Goal: Information Seeking & Learning: Find specific fact

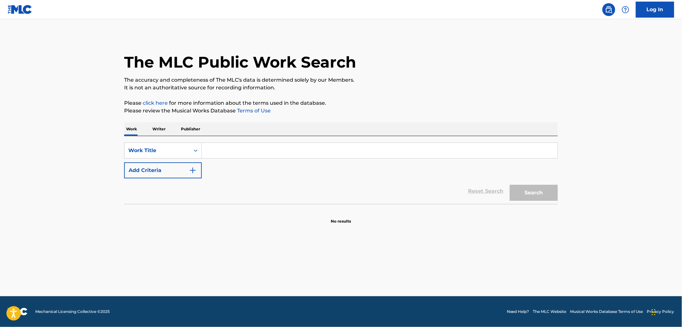
paste input "SE FUE PARA SIEMPRE"
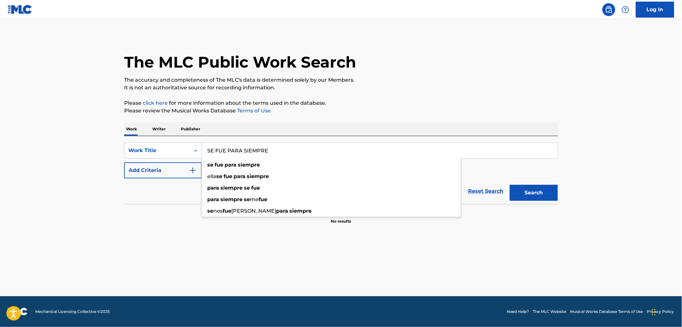
click at [525, 192] on button "Search" at bounding box center [534, 193] width 48 height 16
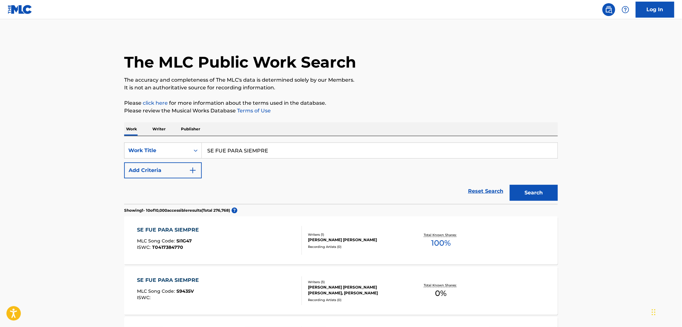
scroll to position [71, 0]
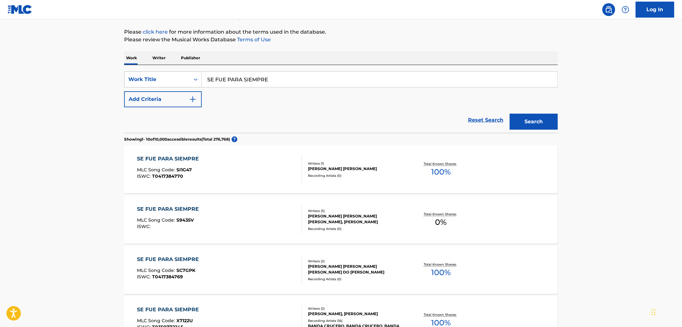
drag, startPoint x: 241, startPoint y: 75, endPoint x: 200, endPoint y: 76, distance: 40.8
click at [187, 72] on div "SearchWithCriteriabf24a22a-6d51-4a3b-858f-c38bfee5d88d Work Title SE FUE PARA S…" at bounding box center [341, 80] width 434 height 16
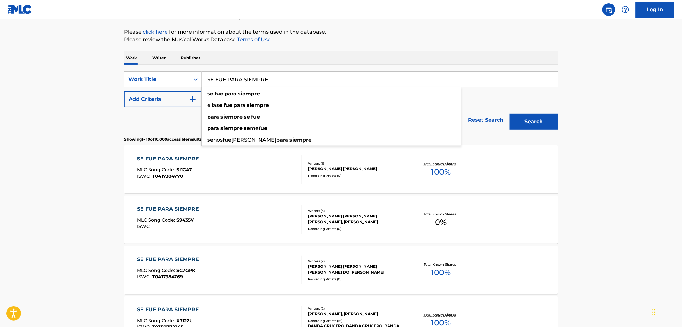
paste input "LE REGIMENT"
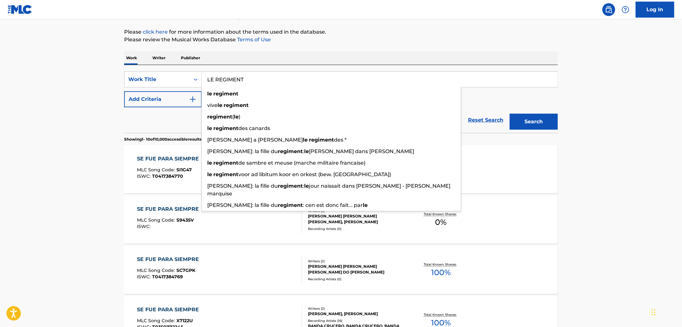
click at [526, 124] on button "Search" at bounding box center [534, 122] width 48 height 16
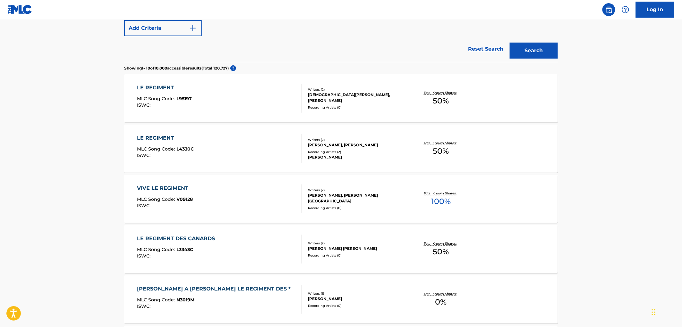
scroll to position [36, 0]
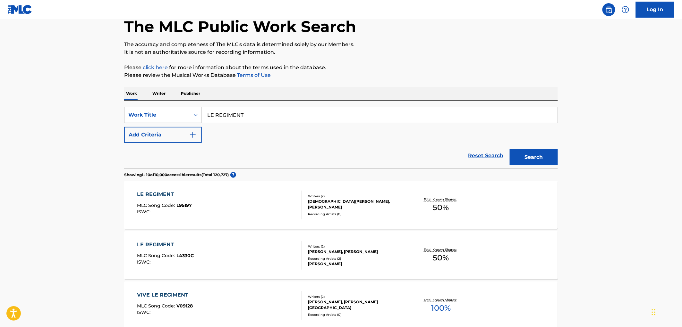
drag, startPoint x: 247, startPoint y: 120, endPoint x: 191, endPoint y: 116, distance: 55.9
click at [191, 116] on div "SearchWithCriteriabf24a22a-6d51-4a3b-858f-c38bfee5d88d Work Title LE REGIMENT" at bounding box center [341, 115] width 434 height 16
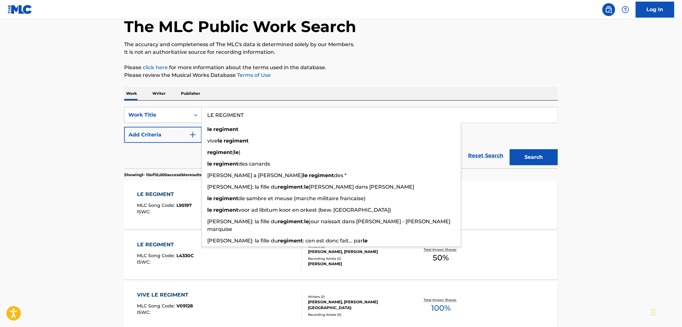
paste input "[PERSON_NAME]"
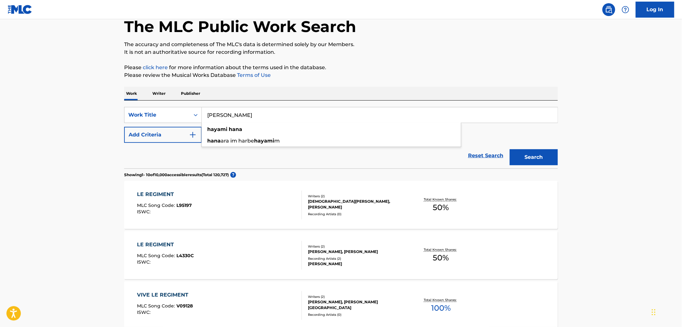
type input "[PERSON_NAME]"
click at [535, 155] on button "Search" at bounding box center [534, 157] width 48 height 16
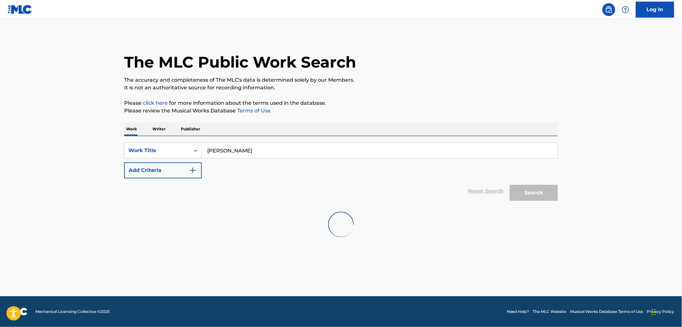
scroll to position [0, 0]
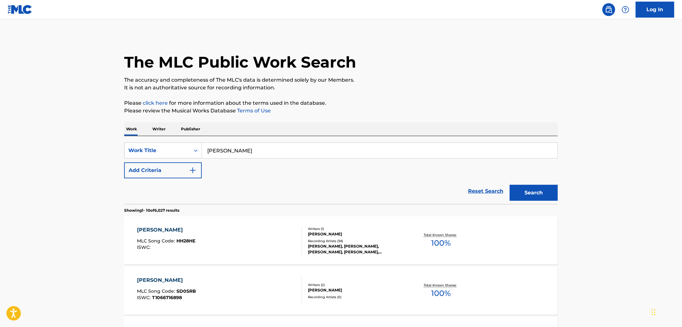
click at [343, 233] on div "[PERSON_NAME]" at bounding box center [356, 235] width 97 height 6
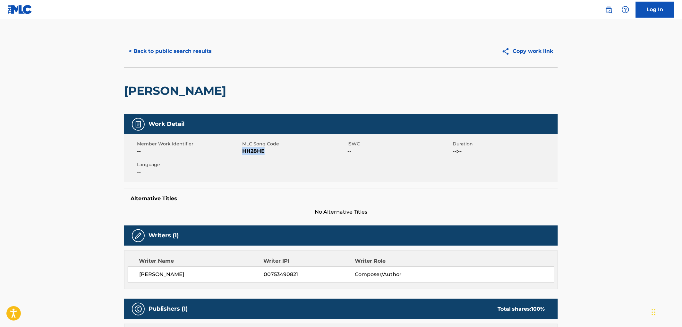
drag, startPoint x: 267, startPoint y: 151, endPoint x: 243, endPoint y: 152, distance: 24.7
click at [243, 152] on span "HH28HE" at bounding box center [294, 152] width 104 height 8
copy span "HH28HE"
click at [174, 54] on button "< Back to public search results" at bounding box center [170, 51] width 92 height 16
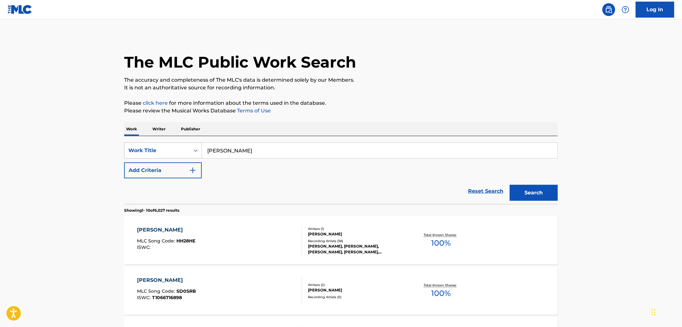
drag, startPoint x: 244, startPoint y: 150, endPoint x: 190, endPoint y: 151, distance: 53.9
click at [190, 151] on div "SearchWithCriteriabf24a22a-6d51-4a3b-858f-c38bfee5d88d Work Title [PERSON_NAME]" at bounding box center [341, 151] width 434 height 16
paste input "BOLERO [PERSON_NAME]"
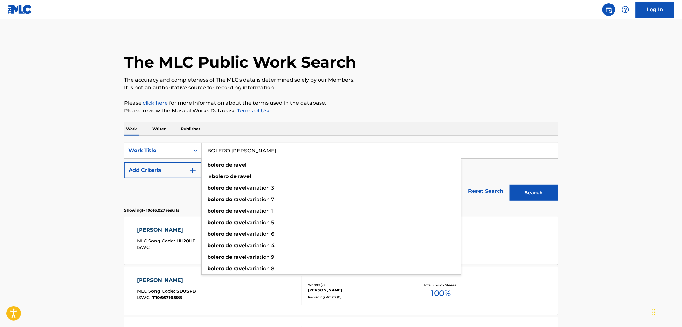
click at [522, 188] on button "Search" at bounding box center [534, 193] width 48 height 16
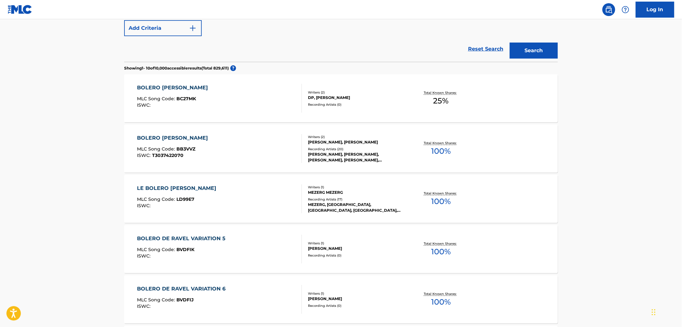
scroll to position [36, 0]
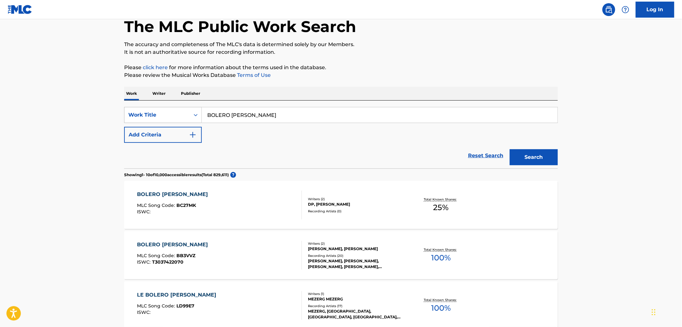
drag, startPoint x: 245, startPoint y: 116, endPoint x: 183, endPoint y: 123, distance: 61.6
click at [172, 121] on div "SearchWithCriteriabf24a22a-6d51-4a3b-858f-c38bfee5d88d Work Title BOLERO DE RAV…" at bounding box center [341, 115] width 434 height 16
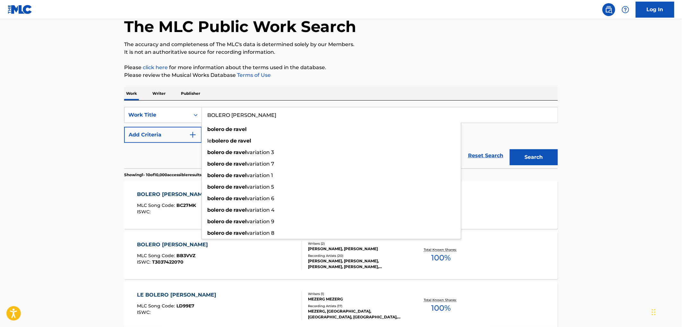
paste input "[PERSON_NAME]"
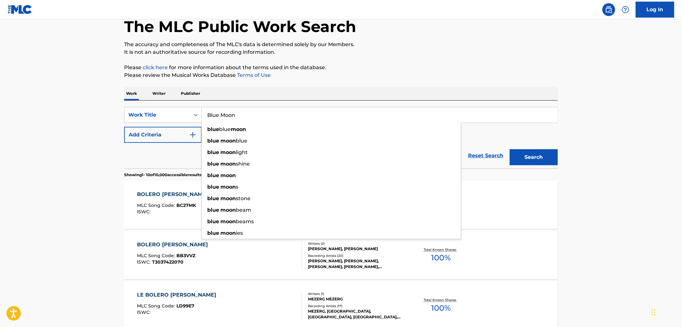
click at [541, 152] on button "Search" at bounding box center [534, 157] width 48 height 16
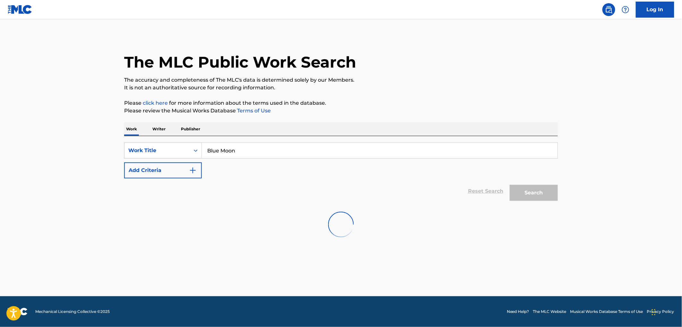
scroll to position [0, 0]
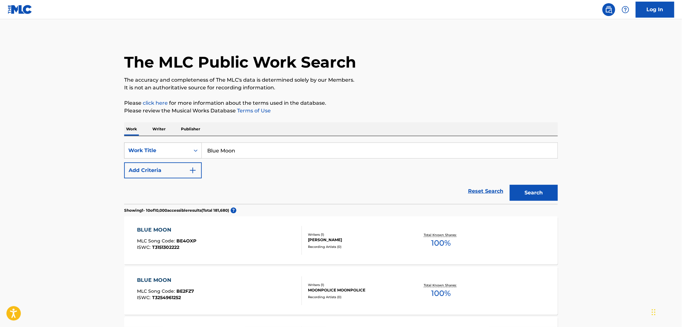
drag, startPoint x: 220, startPoint y: 150, endPoint x: 188, endPoint y: 148, distance: 32.4
click at [188, 148] on div "SearchWithCriteriabf24a22a-6d51-4a3b-858f-c38bfee5d88d Work Title Blue Moon" at bounding box center [341, 151] width 434 height 16
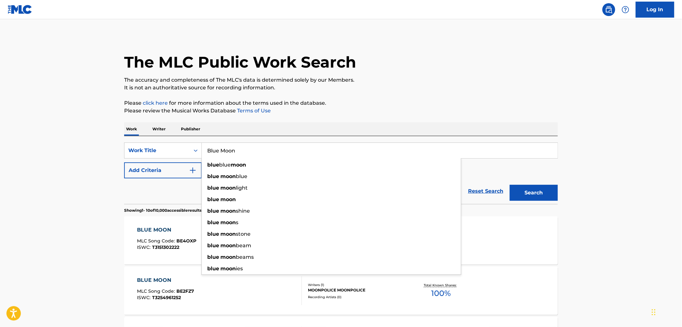
paste input "T SHIRT & PANTIES"
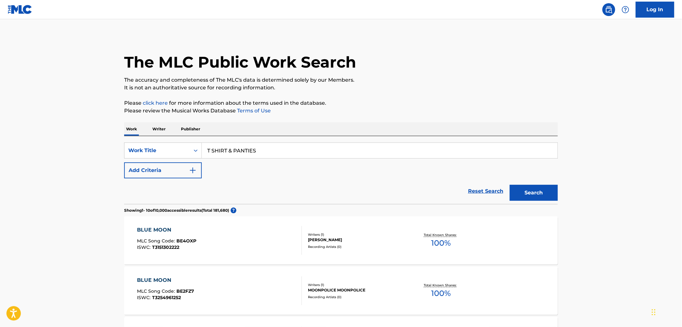
click at [514, 190] on button "Search" at bounding box center [534, 193] width 48 height 16
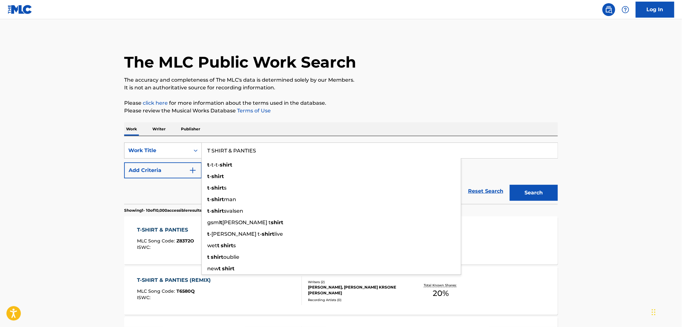
drag, startPoint x: 260, startPoint y: 144, endPoint x: 239, endPoint y: 153, distance: 23.3
click at [191, 153] on div "SearchWithCriteriabf24a22a-6d51-4a3b-858f-c38bfee5d88d Work Title T SHIRT & PAN…" at bounding box center [341, 151] width 434 height 16
paste input "[PERSON_NAME] The Hairy Ape"
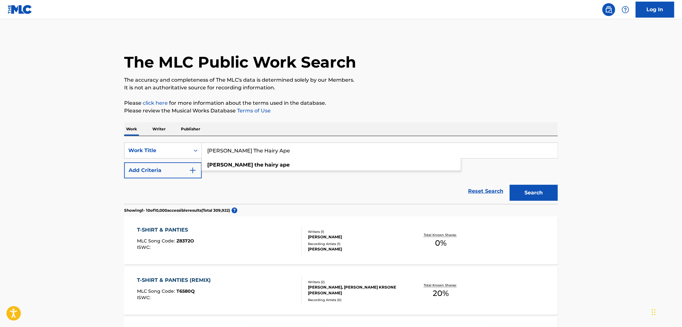
type input "[PERSON_NAME] The Hairy Ape"
click at [530, 194] on button "Search" at bounding box center [534, 193] width 48 height 16
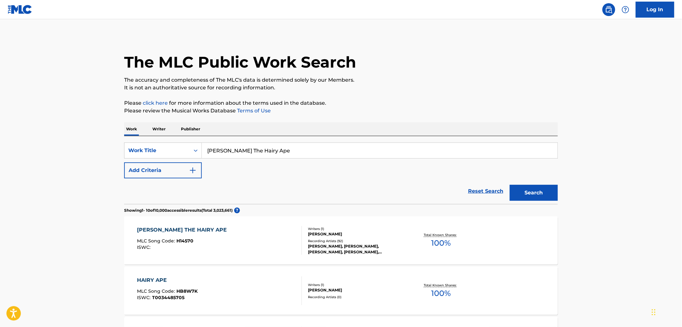
click at [332, 253] on div "[PERSON_NAME], [PERSON_NAME], [PERSON_NAME], [PERSON_NAME], [PERSON_NAME]" at bounding box center [356, 250] width 97 height 12
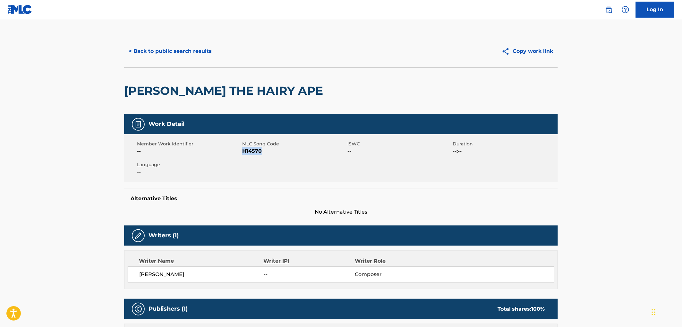
drag, startPoint x: 273, startPoint y: 153, endPoint x: 242, endPoint y: 152, distance: 30.5
click at [242, 152] on span "H14570" at bounding box center [294, 152] width 104 height 8
copy span "H14570"
click at [178, 48] on button "< Back to public search results" at bounding box center [170, 51] width 92 height 16
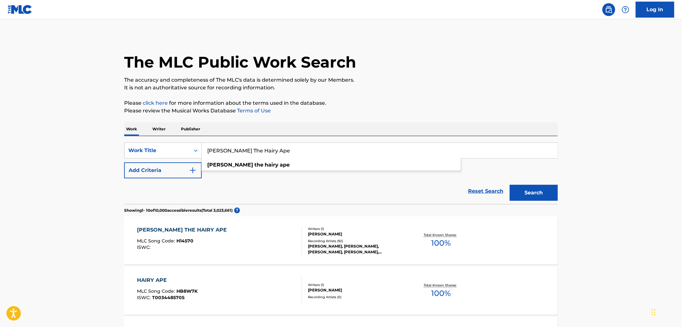
drag, startPoint x: 267, startPoint y: 150, endPoint x: 205, endPoint y: 148, distance: 62.3
click at [205, 148] on input "[PERSON_NAME] The Hairy Ape" at bounding box center [380, 150] width 356 height 15
paste input "DROP EM"
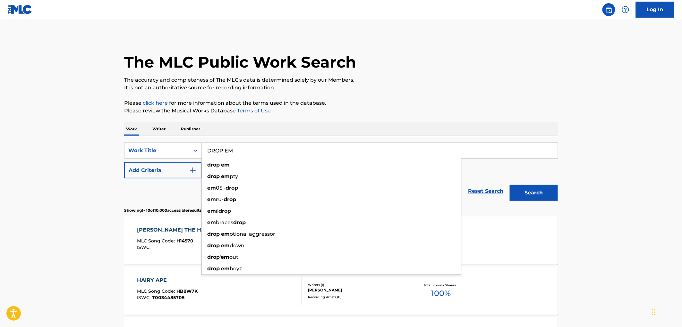
type input "DROP EM"
click at [540, 193] on button "Search" at bounding box center [534, 193] width 48 height 16
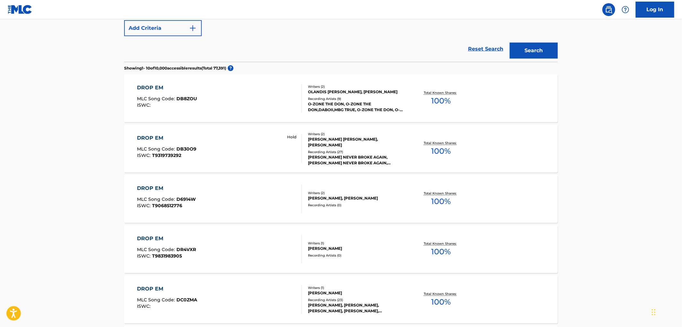
scroll to position [178, 0]
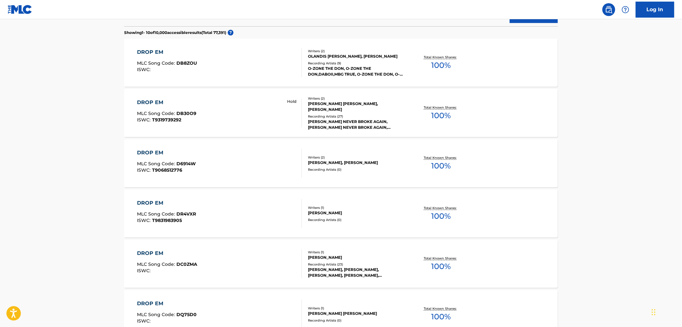
click at [326, 264] on div "Recording Artists ( 23 )" at bounding box center [356, 264] width 97 height 5
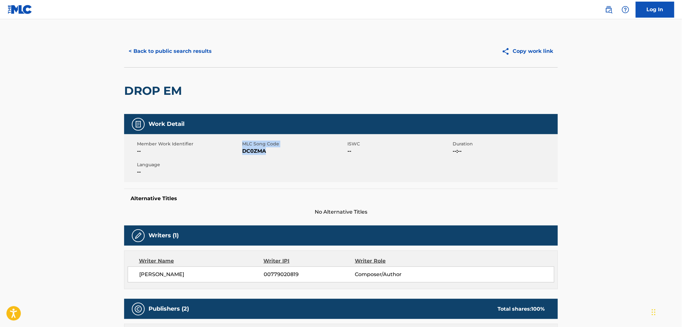
drag, startPoint x: 269, startPoint y: 151, endPoint x: 242, endPoint y: 150, distance: 27.3
click at [242, 150] on div "Member Work Identifier -- MLC Song Code DC0ZMA ISWC -- Duration --:-- Language …" at bounding box center [341, 158] width 434 height 48
click at [244, 153] on span "DC0ZMA" at bounding box center [294, 152] width 104 height 8
drag, startPoint x: 243, startPoint y: 152, endPoint x: 264, endPoint y: 152, distance: 20.9
click at [265, 152] on span "DC0ZMA" at bounding box center [294, 152] width 104 height 8
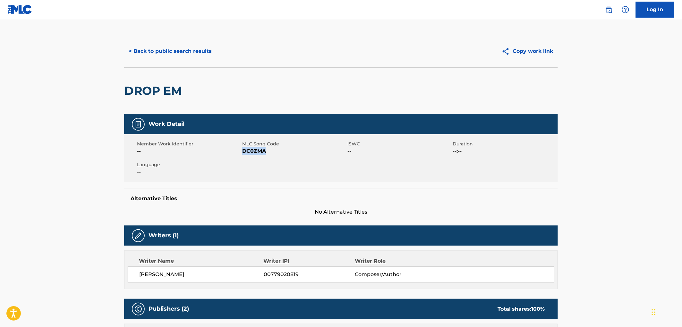
copy span "DC0ZMA"
click at [185, 53] on button "< Back to public search results" at bounding box center [170, 51] width 92 height 16
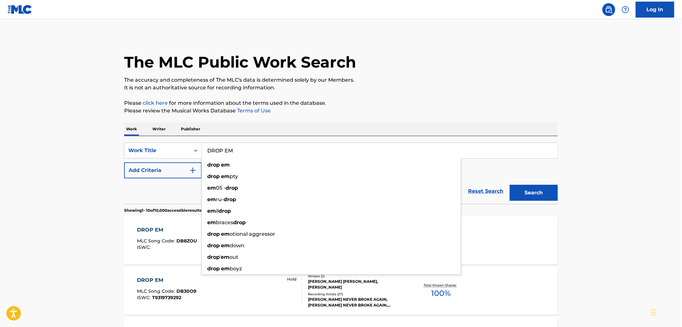
drag, startPoint x: 206, startPoint y: 152, endPoint x: 245, endPoint y: 154, distance: 39.2
click at [245, 154] on input "DROP EM" at bounding box center [380, 150] width 356 height 15
paste input "Feel Good To Be A Gangsta"
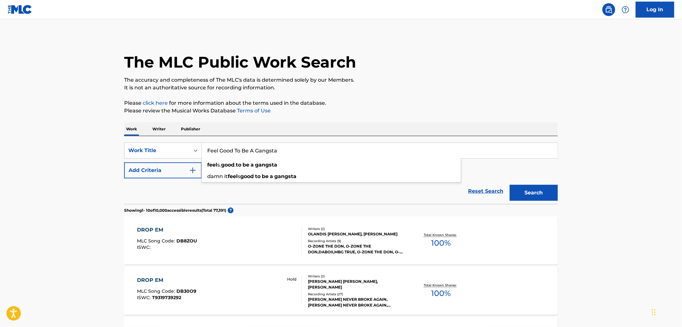
type input "Feel Good To Be A Gangsta"
click at [525, 191] on button "Search" at bounding box center [534, 193] width 48 height 16
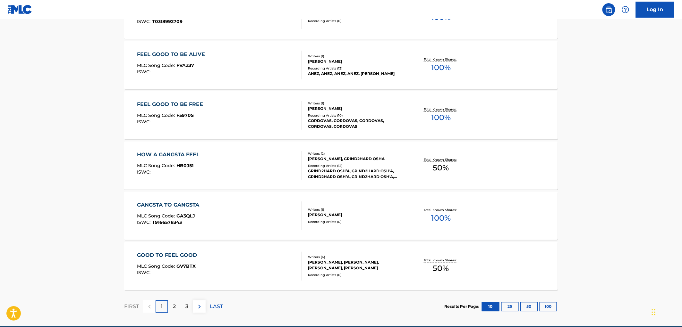
scroll to position [457, 0]
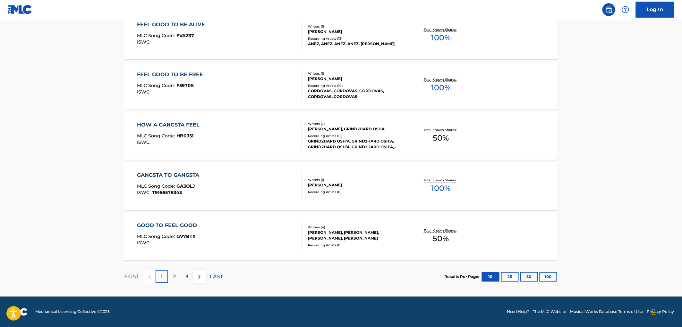
click at [552, 273] on button "100" at bounding box center [548, 278] width 18 height 10
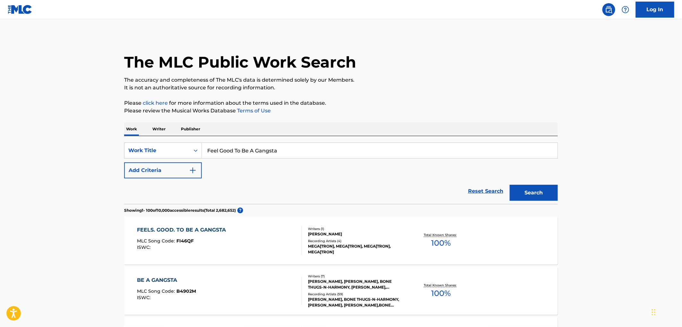
click at [198, 175] on button "Add Criteria" at bounding box center [163, 171] width 78 height 16
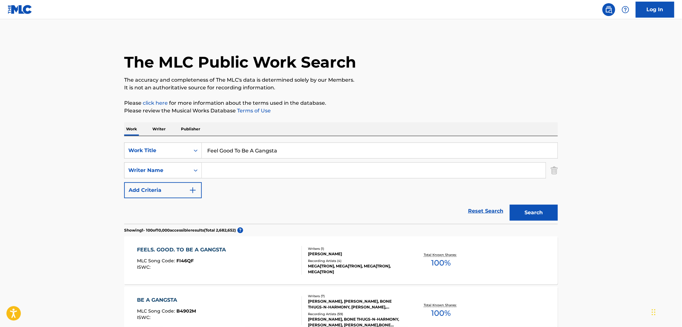
paste input "RBL Posse"
type input "RBL Posse"
click at [525, 210] on button "Search" at bounding box center [534, 213] width 48 height 16
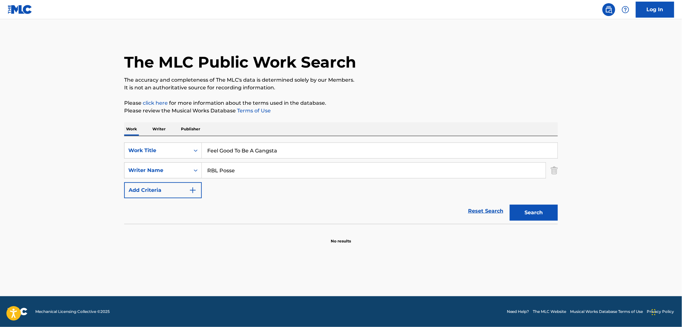
drag, startPoint x: 290, startPoint y: 155, endPoint x: 216, endPoint y: 157, distance: 74.1
click at [180, 150] on div "SearchWithCriteriabf24a22a-6d51-4a3b-858f-c38bfee5d88d Work Title Feel Good To …" at bounding box center [341, 151] width 434 height 16
paste input "LIKE YA BIRTHDAY"
type input "LIKE YA BIRTHDAY"
click at [527, 216] on button "Search" at bounding box center [534, 213] width 48 height 16
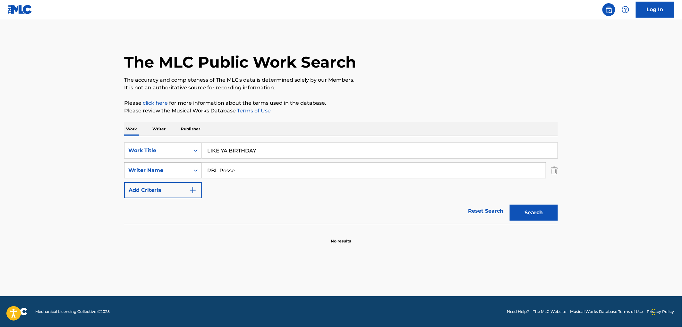
drag, startPoint x: 243, startPoint y: 172, endPoint x: 174, endPoint y: 167, distance: 69.4
click at [174, 167] on div "SearchWithCriteriac3587c7d-2190-4e64-b969-dee614edd1e6 Writer Name RBL Posse" at bounding box center [341, 171] width 434 height 16
click at [510, 205] on button "Search" at bounding box center [534, 213] width 48 height 16
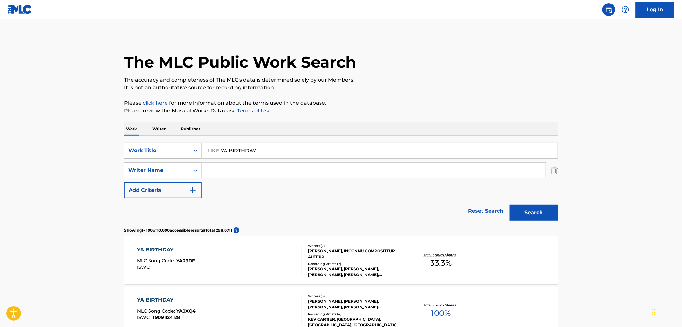
drag, startPoint x: 277, startPoint y: 149, endPoint x: 193, endPoint y: 149, distance: 84.0
click at [193, 149] on div "SearchWithCriteriabf24a22a-6d51-4a3b-858f-c38bfee5d88d Work Title LIKE YA BIRTH…" at bounding box center [341, 151] width 434 height 16
paste input "High - Speed Feed"
type input "High - Speed Feed"
click at [543, 214] on button "Search" at bounding box center [534, 213] width 48 height 16
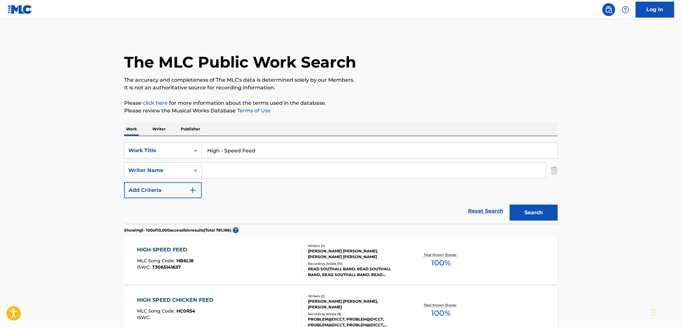
click at [362, 244] on div "Writers ( 2 )" at bounding box center [356, 246] width 97 height 5
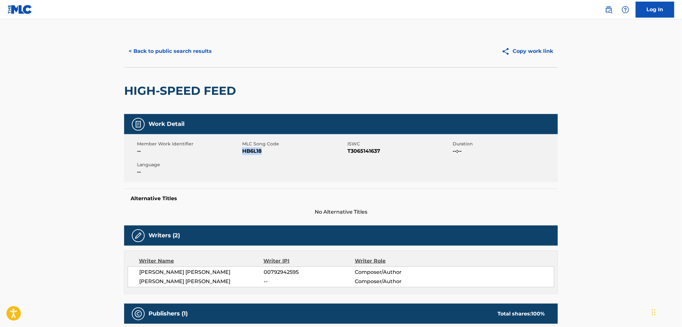
drag, startPoint x: 271, startPoint y: 152, endPoint x: 244, endPoint y: 152, distance: 27.3
click at [244, 152] on span "HB6L18" at bounding box center [294, 152] width 104 height 8
copy span "HB6L18"
click at [197, 54] on button "< Back to public search results" at bounding box center [170, 51] width 92 height 16
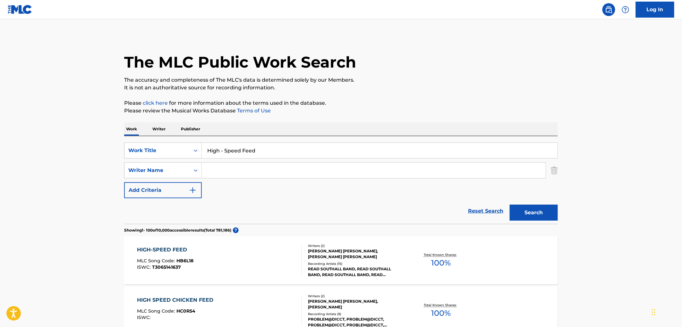
drag, startPoint x: 274, startPoint y: 147, endPoint x: 213, endPoint y: 152, distance: 61.2
click at [211, 146] on input "High - Speed Feed" at bounding box center [380, 150] width 356 height 15
drag, startPoint x: 207, startPoint y: 150, endPoint x: 269, endPoint y: 151, distance: 61.9
click at [269, 151] on input "High - Speed Feed" at bounding box center [380, 150] width 356 height 15
paste input "QUEEN BABYLON"
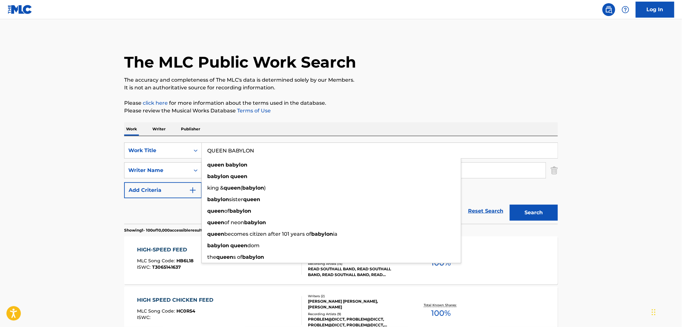
type input "QUEEN BABYLON"
click at [539, 216] on button "Search" at bounding box center [534, 213] width 48 height 16
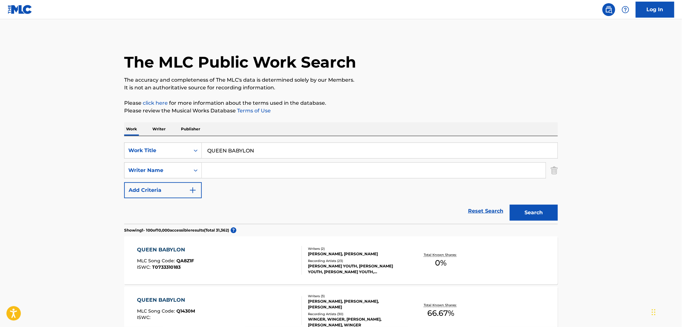
click at [349, 262] on div "Recording Artists ( 23 )" at bounding box center [356, 261] width 97 height 5
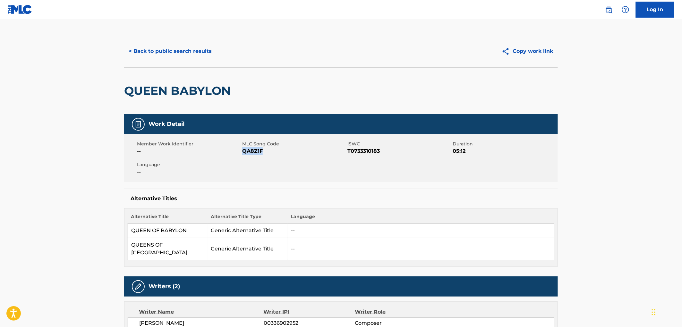
drag, startPoint x: 250, startPoint y: 151, endPoint x: 242, endPoint y: 152, distance: 7.1
click at [242, 152] on span "QA8Z1F" at bounding box center [294, 152] width 104 height 8
copy span "QA8Z1F"
click at [175, 50] on button "< Back to public search results" at bounding box center [170, 51] width 92 height 16
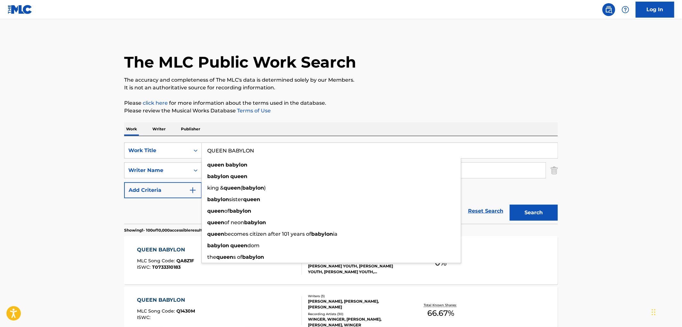
drag, startPoint x: 261, startPoint y: 154, endPoint x: 209, endPoint y: 155, distance: 52.0
click at [207, 155] on input "QUEEN BABYLON" at bounding box center [380, 150] width 356 height 15
paste input "GYPSY HEART"
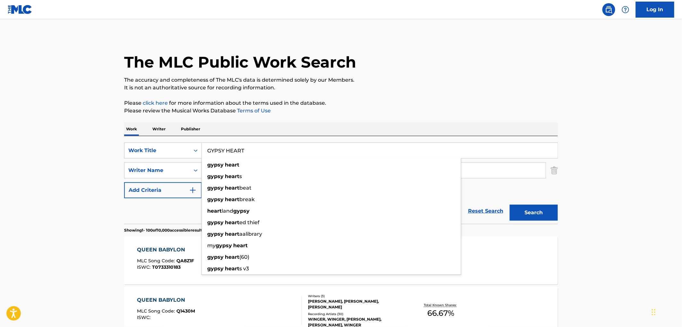
click at [551, 210] on button "Search" at bounding box center [534, 213] width 48 height 16
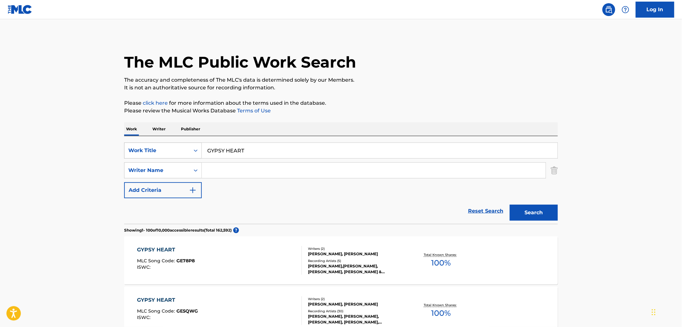
drag, startPoint x: 245, startPoint y: 150, endPoint x: 195, endPoint y: 150, distance: 50.0
click at [195, 150] on div "SearchWithCriteriabf24a22a-6d51-4a3b-858f-c38bfee5d88d Work Title GYPSY HEART" at bounding box center [341, 151] width 434 height 16
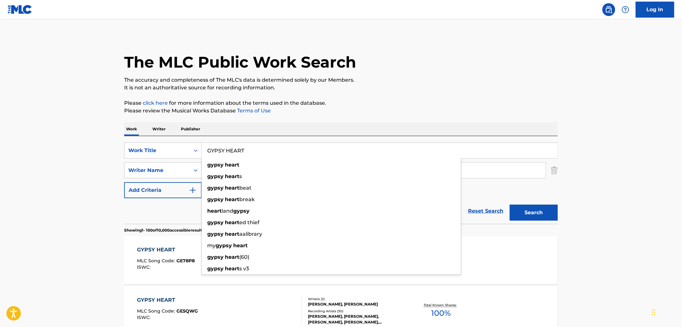
paste input "PRETEND KINGS"
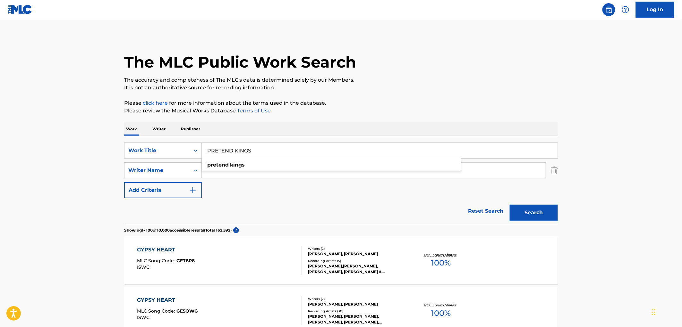
type input "PRETEND KINGS"
click at [531, 214] on button "Search" at bounding box center [534, 213] width 48 height 16
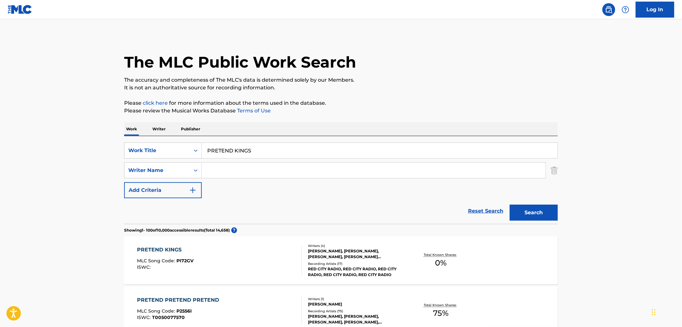
click at [324, 257] on div "[PERSON_NAME], [PERSON_NAME], [PERSON_NAME], [PERSON_NAME] [PERSON_NAME]" at bounding box center [356, 255] width 97 height 12
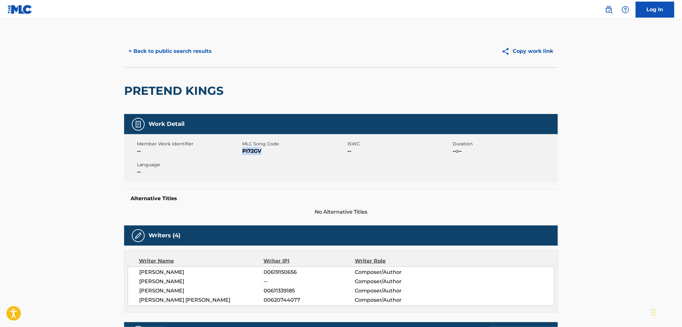
drag, startPoint x: 264, startPoint y: 152, endPoint x: 243, endPoint y: 152, distance: 21.2
click at [243, 152] on span "PI72GV" at bounding box center [294, 152] width 104 height 8
copy span "PI72GV"
click at [171, 53] on button "< Back to public search results" at bounding box center [170, 51] width 92 height 16
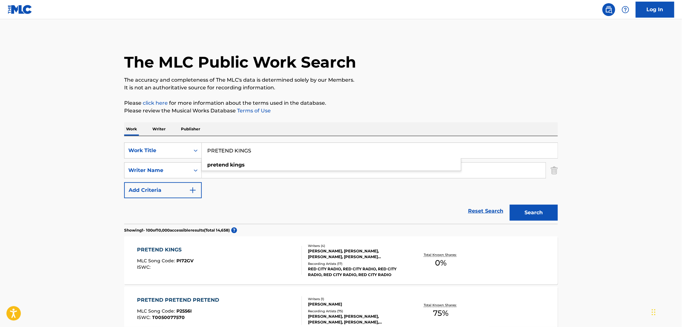
drag, startPoint x: 260, startPoint y: 150, endPoint x: 207, endPoint y: 150, distance: 53.9
click at [207, 150] on input "PRETEND KINGS" at bounding box center [380, 150] width 356 height 15
paste input "Fourtune Faded"
click at [535, 216] on button "Search" at bounding box center [534, 213] width 48 height 16
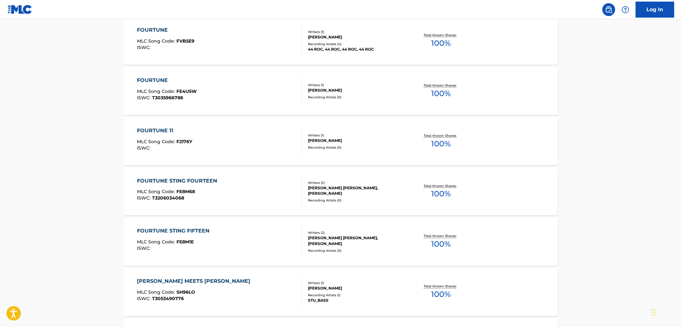
scroll to position [107, 0]
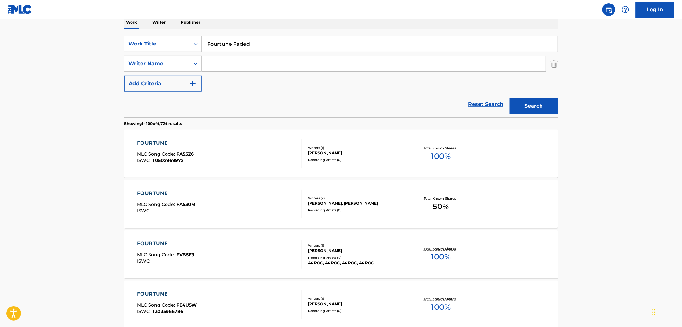
click at [526, 106] on button "Search" at bounding box center [534, 106] width 48 height 16
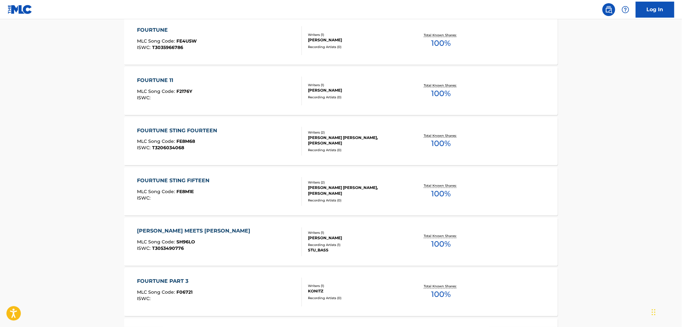
scroll to position [0, 0]
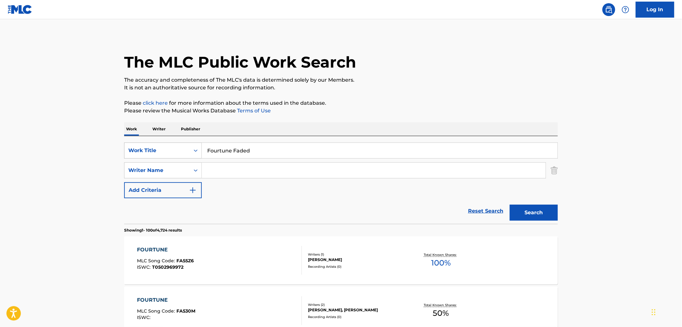
drag, startPoint x: 282, startPoint y: 146, endPoint x: 137, endPoint y: 156, distance: 145.9
click at [137, 156] on div "SearchWithCriteriabf24a22a-6d51-4a3b-858f-c38bfee5d88d Work Title Fourtune Faded" at bounding box center [341, 151] width 434 height 16
paste input "80 BARZ"
click at [515, 208] on button "Search" at bounding box center [534, 213] width 48 height 16
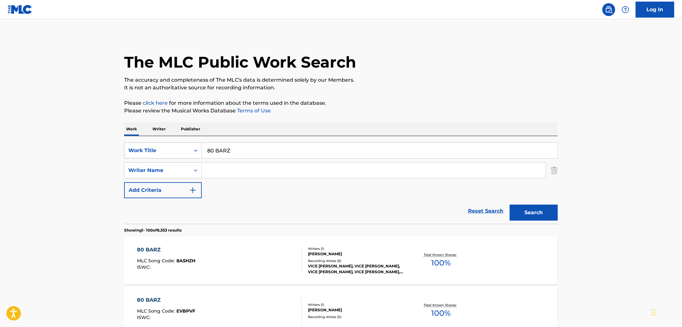
drag, startPoint x: 243, startPoint y: 148, endPoint x: 178, endPoint y: 148, distance: 65.4
click at [178, 148] on div "SearchWithCriteriabf24a22a-6d51-4a3b-858f-c38bfee5d88d Work Title 80 BARZ" at bounding box center [341, 151] width 434 height 16
paste input "Strawberry Moonshine"
type input "Strawberry Moonshine"
click at [539, 214] on button "Search" at bounding box center [534, 213] width 48 height 16
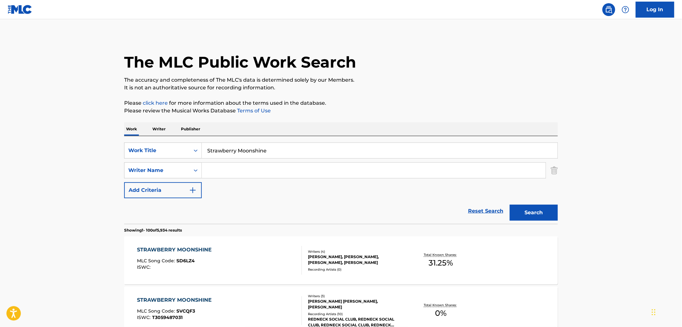
click at [365, 305] on div "[PERSON_NAME] [PERSON_NAME], [PERSON_NAME]" at bounding box center [356, 305] width 97 height 12
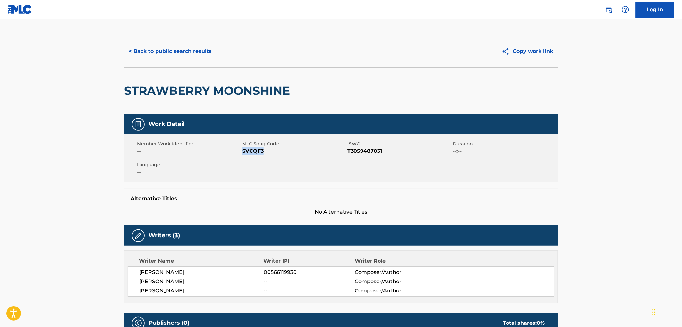
drag, startPoint x: 265, startPoint y: 153, endPoint x: 243, endPoint y: 151, distance: 21.9
click at [243, 151] on span "SVCQF3" at bounding box center [294, 152] width 104 height 8
copy span "SVCQF3"
click at [177, 42] on div "< Back to public search results Copy work link" at bounding box center [341, 51] width 434 height 32
click at [185, 52] on button "< Back to public search results" at bounding box center [170, 51] width 92 height 16
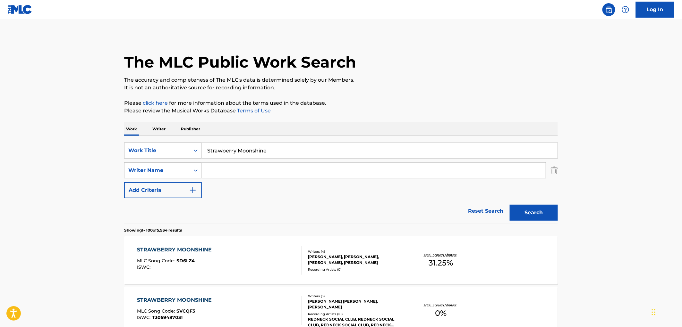
drag, startPoint x: 276, startPoint y: 153, endPoint x: 180, endPoint y: 153, distance: 96.5
click at [162, 151] on div "SearchWithCriteriabf24a22a-6d51-4a3b-858f-c38bfee5d88d Work Title Strawberry Mo…" at bounding box center [341, 151] width 434 height 16
paste input "Beer Needs Drinkin'"
type input "Beer Needs Drinkin'"
click at [525, 209] on button "Search" at bounding box center [534, 213] width 48 height 16
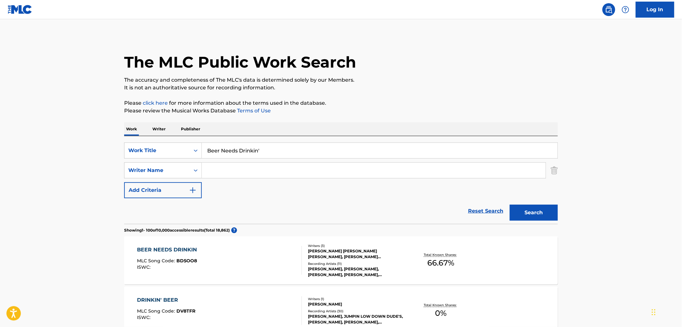
click at [336, 277] on div "[PERSON_NAME], [PERSON_NAME], [PERSON_NAME], [PERSON_NAME], [PERSON_NAME]" at bounding box center [356, 273] width 97 height 12
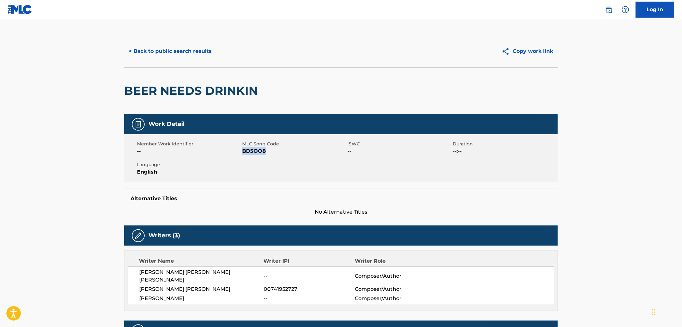
drag, startPoint x: 264, startPoint y: 151, endPoint x: 242, endPoint y: 152, distance: 21.2
click at [242, 152] on span "BD5OO8" at bounding box center [294, 152] width 104 height 8
copy span "BD5OO8"
click at [185, 48] on button "< Back to public search results" at bounding box center [170, 51] width 92 height 16
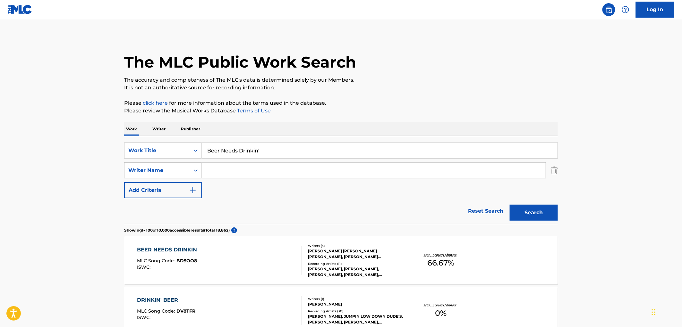
drag, startPoint x: 264, startPoint y: 148, endPoint x: 226, endPoint y: 156, distance: 39.3
click at [204, 148] on input "Beer Needs Drinkin'" at bounding box center [380, 150] width 356 height 15
paste input "Where I Lay My Hat Down"
click at [518, 207] on button "Search" at bounding box center [534, 213] width 48 height 16
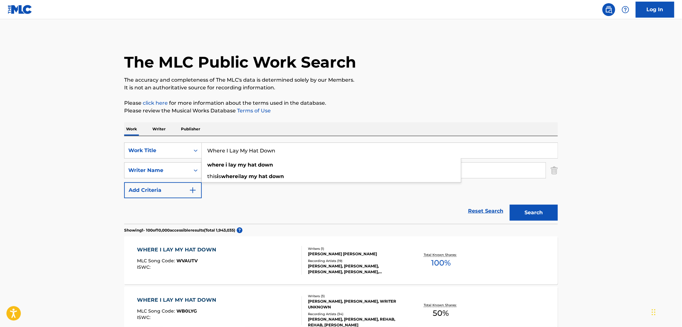
drag, startPoint x: 204, startPoint y: 151, endPoint x: 276, endPoint y: 152, distance: 72.8
click at [276, 152] on input "Where I Lay My Hat Down" at bounding box center [380, 150] width 356 height 15
paste input "a new star (2 0 2 4)"
type input "a new star (2 0 2 4)"
click at [539, 214] on button "Search" at bounding box center [534, 213] width 48 height 16
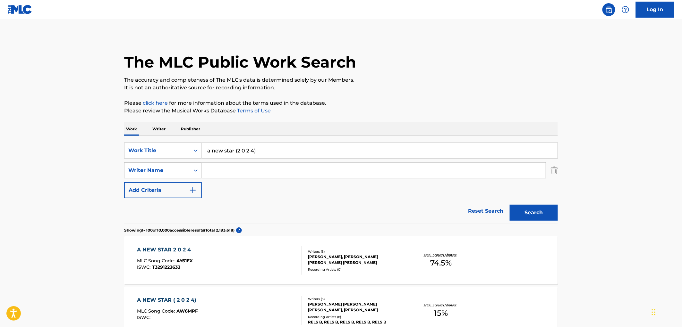
click at [327, 308] on div "[PERSON_NAME] [PERSON_NAME] [PERSON_NAME], [PERSON_NAME]" at bounding box center [356, 308] width 97 height 12
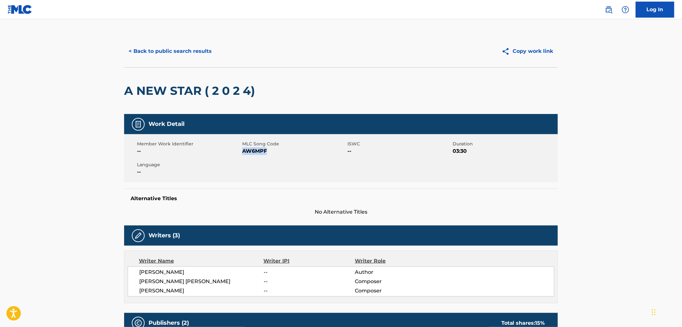
drag, startPoint x: 268, startPoint y: 152, endPoint x: 244, endPoint y: 152, distance: 24.4
click at [244, 152] on span "AW6MPF" at bounding box center [294, 152] width 104 height 8
copy span "AW6MPF"
click at [195, 48] on button "< Back to public search results" at bounding box center [170, 51] width 92 height 16
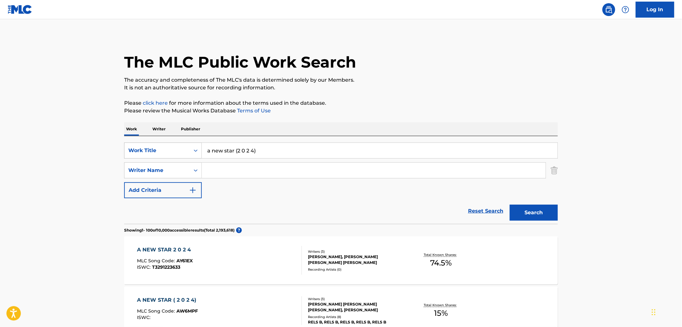
drag, startPoint x: 263, startPoint y: 155, endPoint x: 183, endPoint y: 149, distance: 80.1
click at [160, 147] on div "SearchWithCriteriabf24a22a-6d51-4a3b-858f-c38bfee5d88d Work Title a new star (2…" at bounding box center [341, 151] width 434 height 16
paste input "NO TE QUIERO VOLVER A VER"
click at [524, 215] on button "Search" at bounding box center [534, 213] width 48 height 16
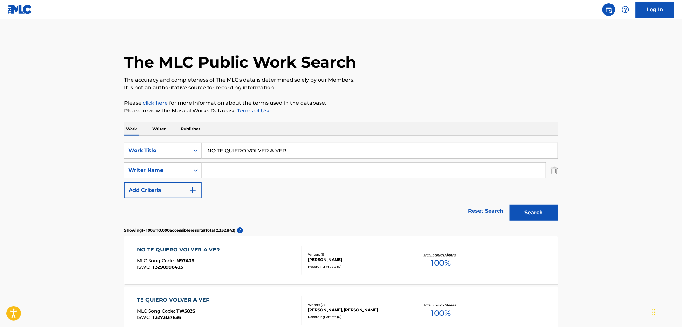
drag, startPoint x: 319, startPoint y: 153, endPoint x: 169, endPoint y: 153, distance: 150.1
click at [169, 153] on div "SearchWithCriteriabf24a22a-6d51-4a3b-858f-c38bfee5d88d Work Title NO TE QUIERO …" at bounding box center [341, 151] width 434 height 16
paste input "Cataclismo"
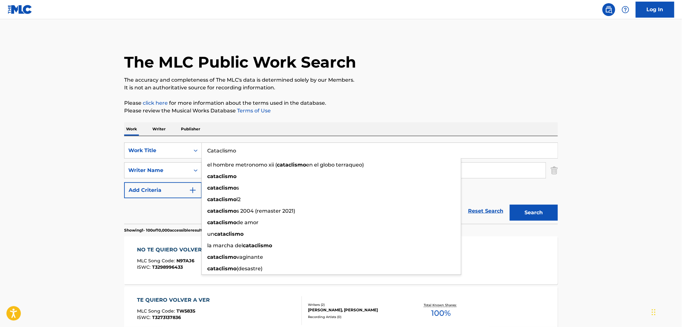
click at [530, 213] on button "Search" at bounding box center [534, 213] width 48 height 16
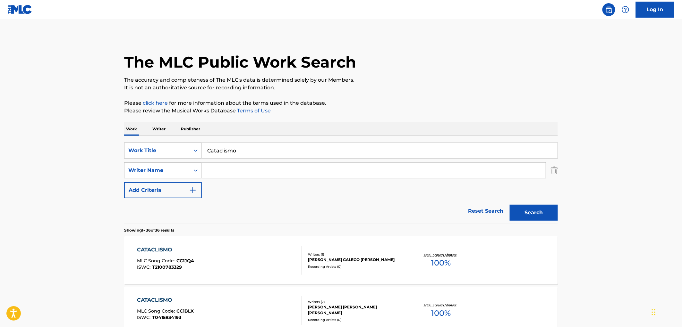
drag, startPoint x: 246, startPoint y: 153, endPoint x: 193, endPoint y: 150, distance: 53.4
click at [193, 149] on div "SearchWithCriteriabf24a22a-6d51-4a3b-858f-c38bfee5d88d Work Title Cataclismo" at bounding box center [341, 151] width 434 height 16
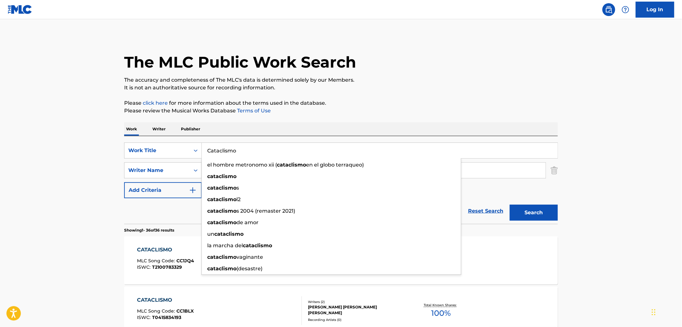
paste input "Lo Sient"
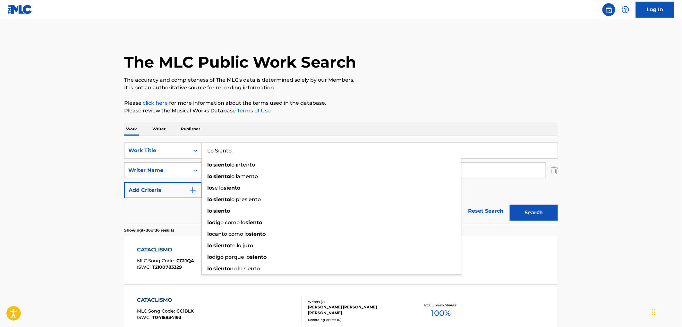
type input "Lo Siento"
click at [532, 216] on button "Search" at bounding box center [534, 213] width 48 height 16
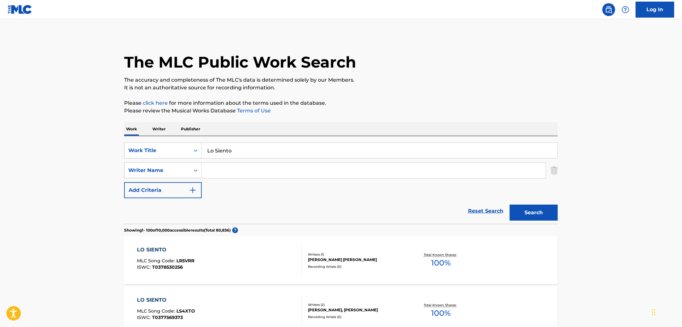
paste input "[PERSON_NAME] Tropical"
type input "[PERSON_NAME] Tropical"
click at [551, 213] on button "Search" at bounding box center [534, 213] width 48 height 16
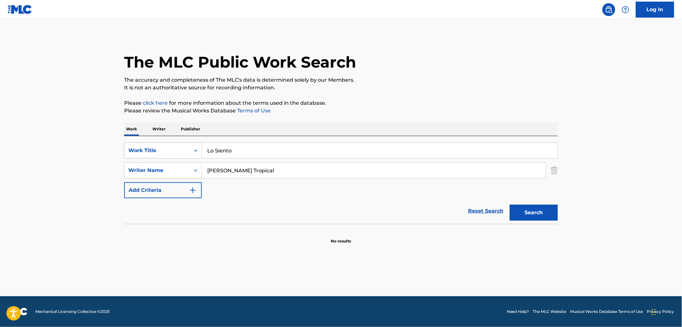
drag, startPoint x: 232, startPoint y: 152, endPoint x: 191, endPoint y: 151, distance: 40.7
click at [191, 151] on div "SearchWithCriteriabf24a22a-6d51-4a3b-858f-c38bfee5d88d Work Title Lo Siento" at bounding box center [341, 151] width 434 height 16
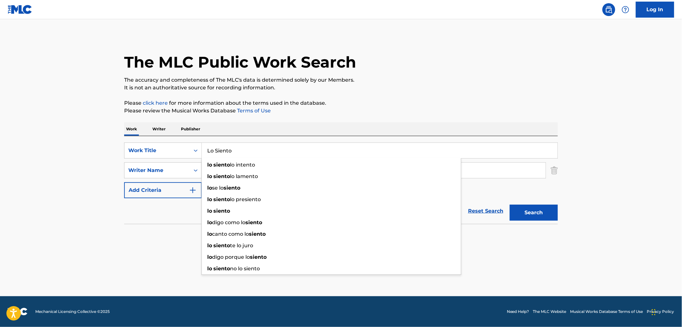
paste input "[DEMOGRAPHIC_DATA]"
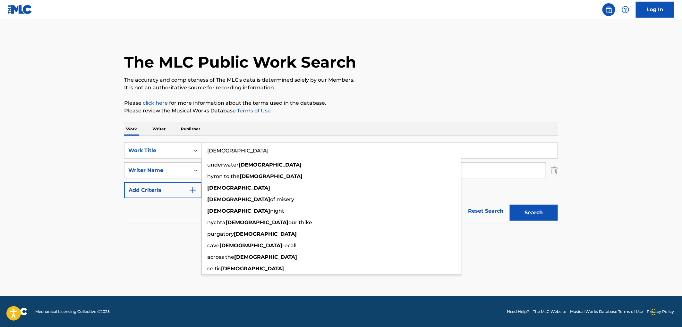
type input "[DEMOGRAPHIC_DATA]"
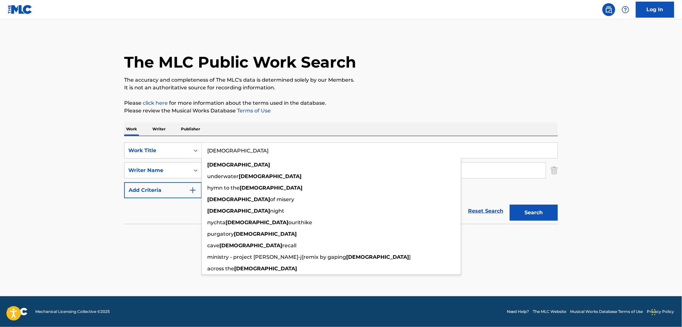
click at [271, 127] on div "Work Writer Publisher" at bounding box center [341, 129] width 434 height 13
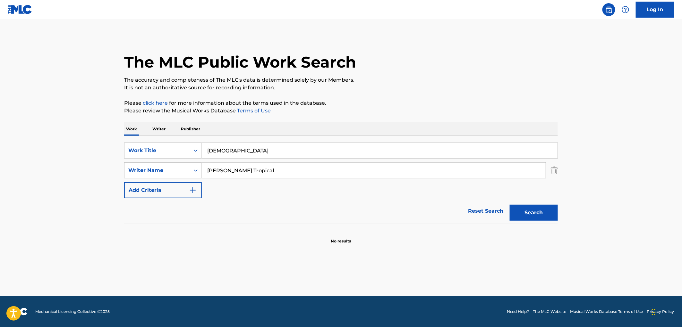
drag, startPoint x: 263, startPoint y: 168, endPoint x: 202, endPoint y: 171, distance: 61.3
click at [202, 171] on input "[PERSON_NAME] Tropical" at bounding box center [374, 170] width 344 height 15
paste input "zn"
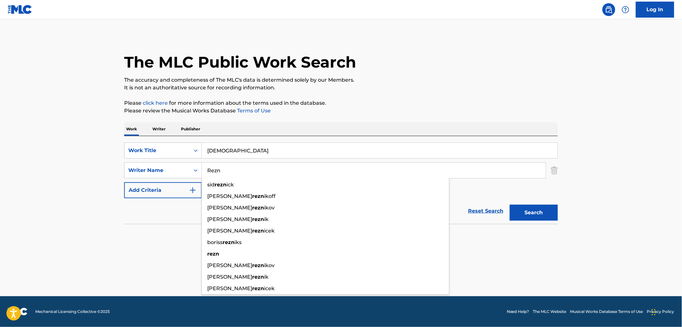
type input "Rezn"
click at [545, 214] on button "Search" at bounding box center [534, 213] width 48 height 16
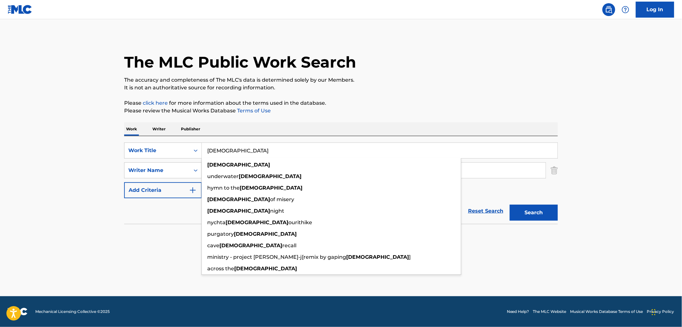
drag, startPoint x: 225, startPoint y: 152, endPoint x: 215, endPoint y: 153, distance: 9.3
click at [184, 151] on div "SearchWithCriteriabf24a22a-6d51-4a3b-858f-c38bfee5d88d Work Title Chasm chasm u…" at bounding box center [341, 151] width 434 height 16
paste input "Wagon Wheel"
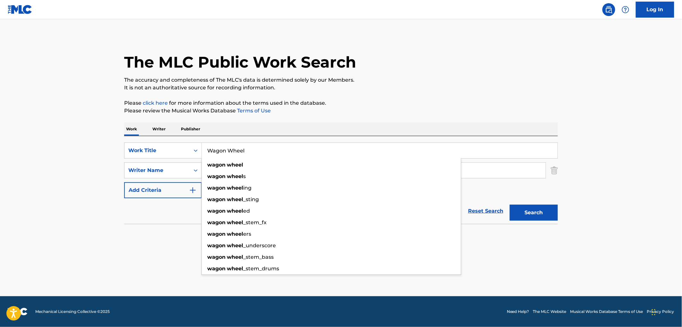
type input "Wagon Wheel"
click at [370, 107] on p "Please review the Musical Works Database Terms of Use" at bounding box center [341, 111] width 434 height 8
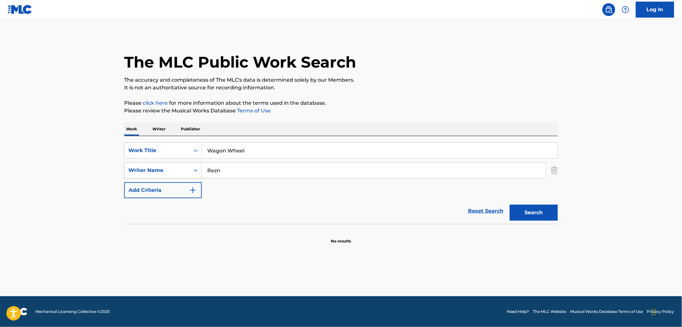
drag, startPoint x: 220, startPoint y: 172, endPoint x: 190, endPoint y: 173, distance: 29.5
click at [190, 173] on div "SearchWithCriteriac3587c7d-2190-4e64-b969-dee614edd1e6 Writer Name Rezn" at bounding box center [341, 171] width 434 height 16
click at [510, 205] on button "Search" at bounding box center [534, 213] width 48 height 16
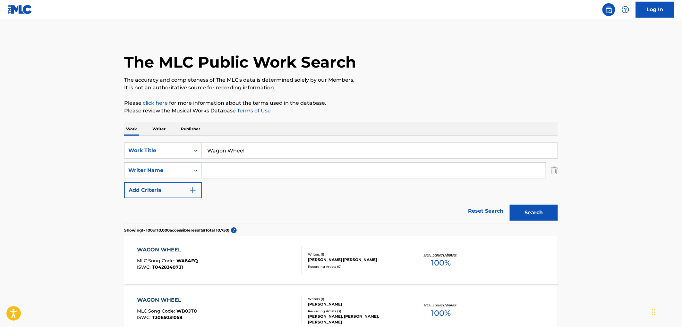
paste input "[PERSON_NAME]"
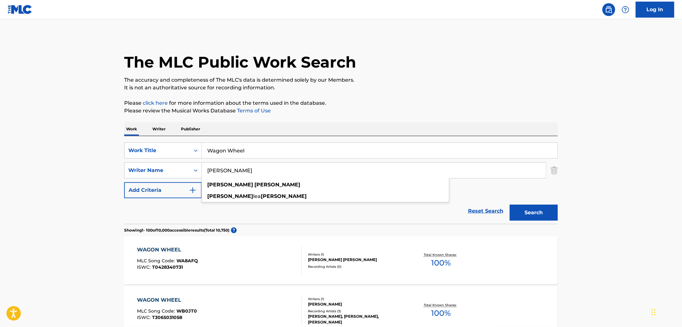
type input "[PERSON_NAME]"
click at [542, 217] on button "Search" at bounding box center [534, 213] width 48 height 16
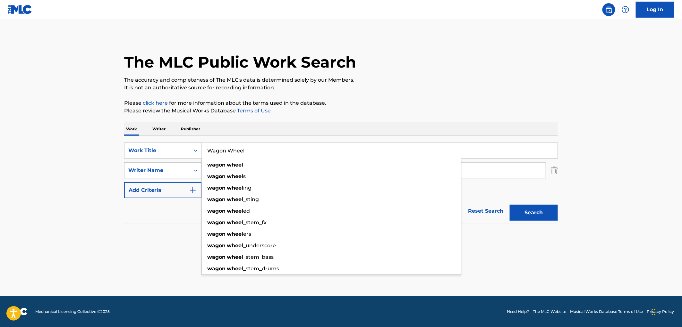
drag, startPoint x: 241, startPoint y: 148, endPoint x: 210, endPoint y: 152, distance: 31.3
click at [191, 152] on div "SearchWithCriteriabf24a22a-6d51-4a3b-858f-c38bfee5d88d Work Title Wagon Wheel w…" at bounding box center [341, 151] width 434 height 16
click at [210, 151] on input "Wagon Wheel" at bounding box center [380, 150] width 356 height 15
click at [392, 40] on div "The MLC Public Work Search" at bounding box center [341, 58] width 434 height 47
drag, startPoint x: 245, startPoint y: 150, endPoint x: 189, endPoint y: 151, distance: 56.1
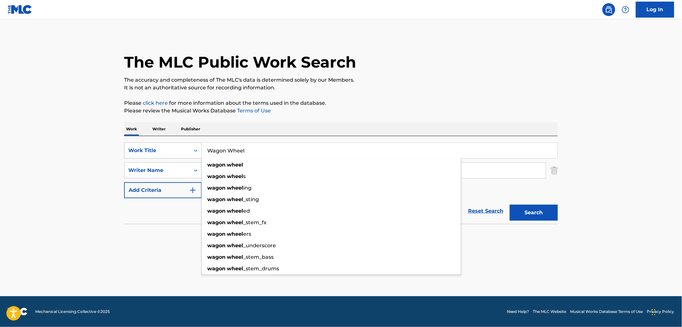
click at [189, 151] on div "SearchWithCriteriabf24a22a-6d51-4a3b-858f-c38bfee5d88d Work Title Wagon Wheel w…" at bounding box center [341, 151] width 434 height 16
paste input "Big Pimpin'"
drag, startPoint x: 241, startPoint y: 151, endPoint x: 207, endPoint y: 152, distance: 33.7
click at [207, 152] on input "Big Pimpin" at bounding box center [380, 150] width 356 height 15
paste input "Signal Sender"
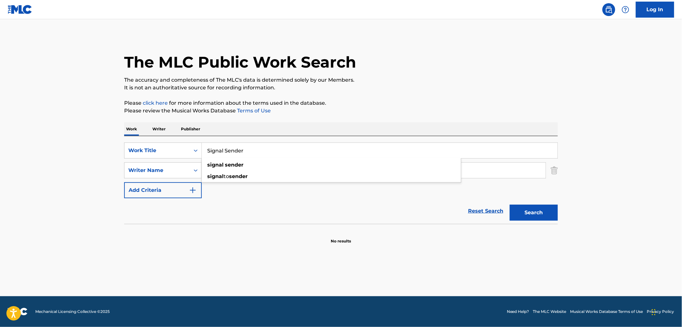
type input "Signal Sender"
click at [435, 103] on p "Please click here for more information about the terms used in the database." at bounding box center [341, 103] width 434 height 8
drag, startPoint x: 270, startPoint y: 169, endPoint x: 115, endPoint y: 173, distance: 155.6
click at [115, 173] on main "The MLC Public Work Search The accuracy and completeness of The MLC's data is d…" at bounding box center [341, 157] width 682 height 277
click at [510, 205] on button "Search" at bounding box center [534, 213] width 48 height 16
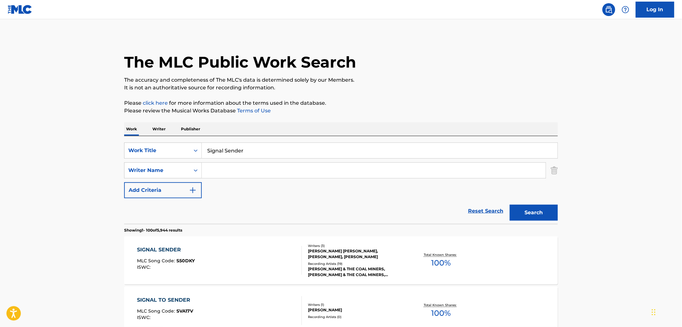
click at [343, 278] on div "SIGNAL SENDER MLC Song Code : S50DKY ISWC : Writers ( 3 ) [PERSON_NAME] [PERSON…" at bounding box center [341, 261] width 434 height 48
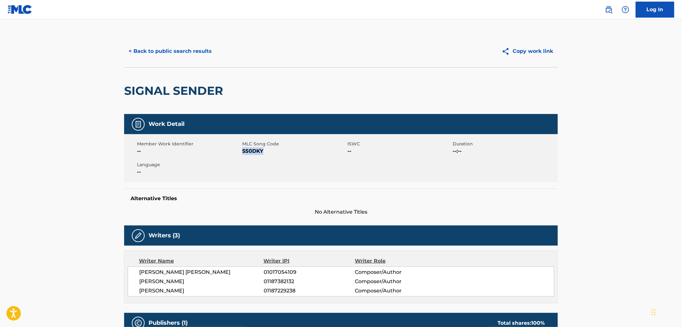
drag, startPoint x: 264, startPoint y: 152, endPoint x: 243, endPoint y: 152, distance: 20.9
click at [243, 152] on span "S50DKY" at bounding box center [294, 152] width 104 height 8
copy span "S50DKY"
click at [197, 47] on button "< Back to public search results" at bounding box center [170, 51] width 92 height 16
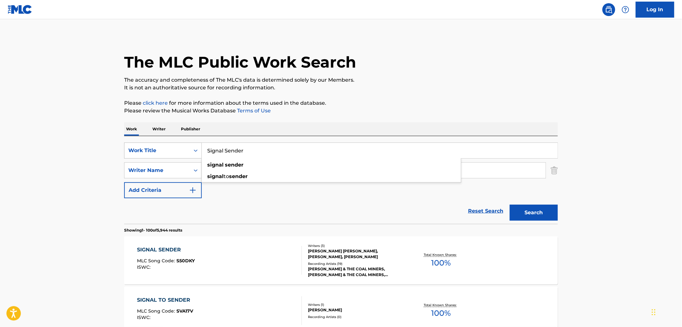
drag, startPoint x: 259, startPoint y: 153, endPoint x: 198, endPoint y: 149, distance: 61.1
click at [198, 149] on div "SearchWithCriteriabf24a22a-6d51-4a3b-858f-c38bfee5d88d Work Title Signal Sender…" at bounding box center [341, 151] width 434 height 16
paste input "Never Gonna Stop"
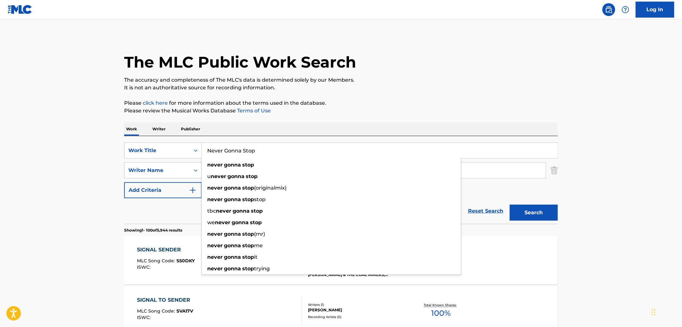
type input "Never Gonna Stop"
click at [533, 213] on button "Search" at bounding box center [534, 213] width 48 height 16
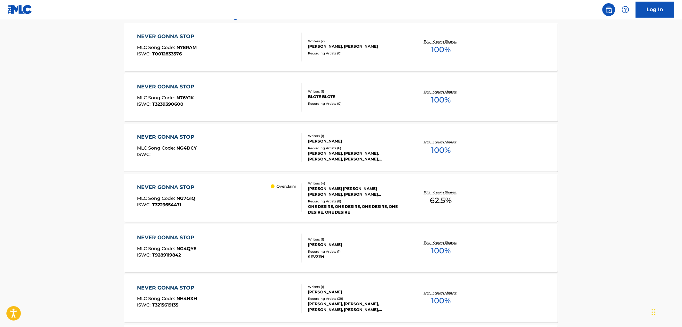
scroll to position [249, 0]
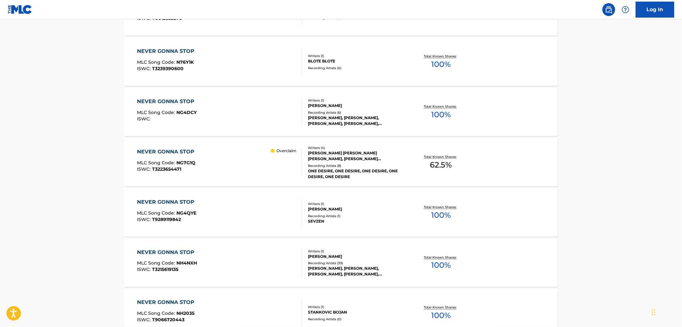
click at [329, 255] on div "[PERSON_NAME]" at bounding box center [356, 257] width 97 height 6
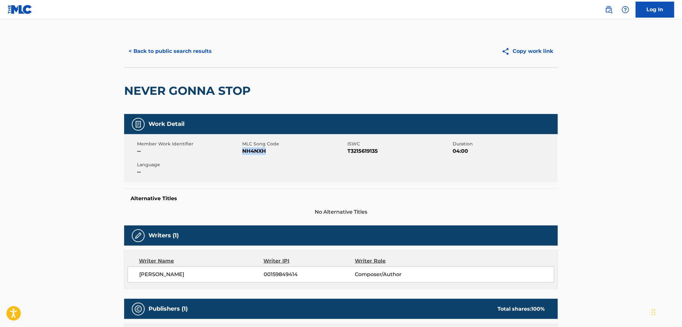
drag, startPoint x: 274, startPoint y: 151, endPoint x: 244, endPoint y: 151, distance: 29.8
click at [244, 151] on span "NH4NXH" at bounding box center [294, 152] width 104 height 8
click at [184, 46] on button "< Back to public search results" at bounding box center [170, 51] width 92 height 16
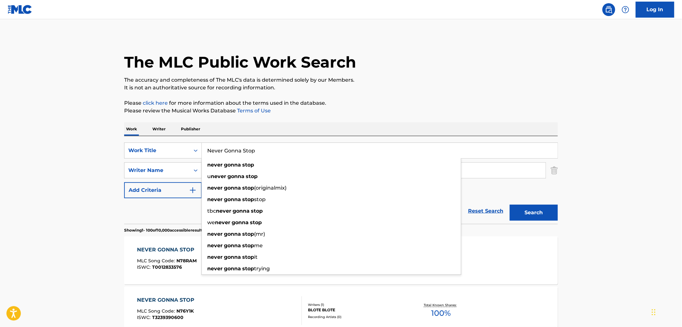
drag, startPoint x: 275, startPoint y: 150, endPoint x: 202, endPoint y: 155, distance: 72.3
click at [156, 149] on div "SearchWithCriteriabf24a22a-6d51-4a3b-858f-c38bfee5d88d Work Title Never Gonna S…" at bounding box center [341, 151] width 434 height 16
paste input "CALOR DE OTROS BRAZOS"
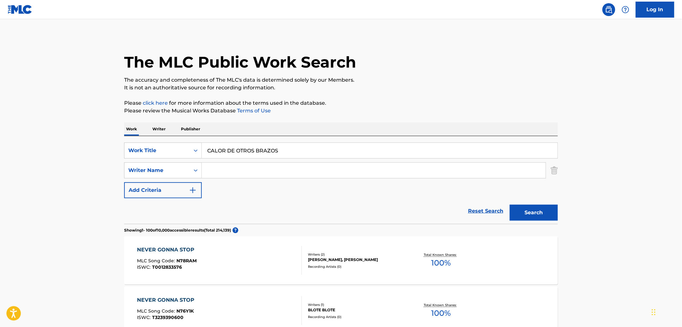
click at [539, 211] on button "Search" at bounding box center [534, 213] width 48 height 16
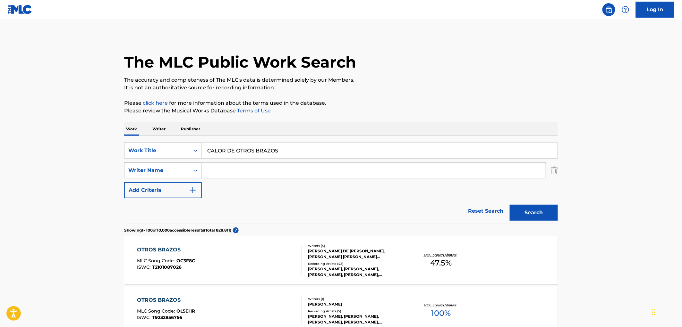
scroll to position [36, 0]
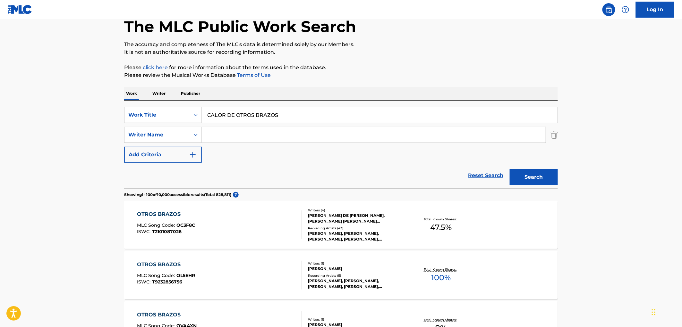
drag, startPoint x: 287, startPoint y: 119, endPoint x: 238, endPoint y: 116, distance: 49.5
click at [191, 116] on div "SearchWithCriteriabf24a22a-6d51-4a3b-858f-c38bfee5d88d Work Title CALOR DE OTRO…" at bounding box center [341, 115] width 434 height 16
paste input "No me desprecies"
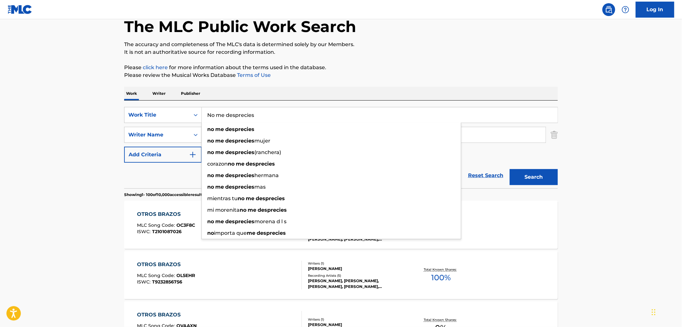
click at [536, 174] on button "Search" at bounding box center [534, 177] width 48 height 16
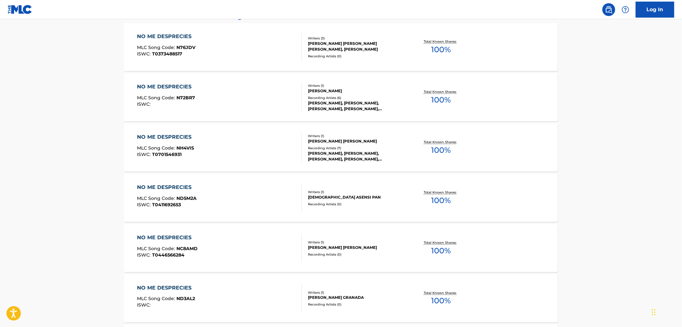
scroll to position [0, 0]
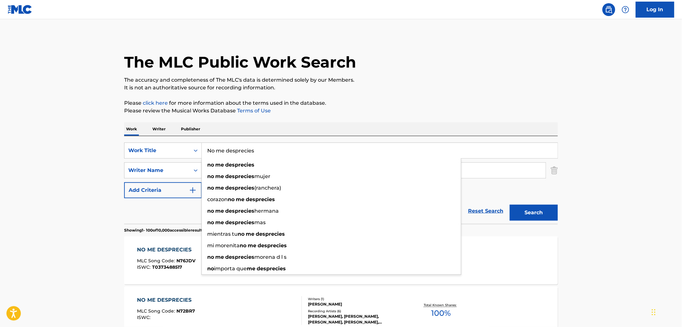
drag, startPoint x: 256, startPoint y: 154, endPoint x: 205, endPoint y: 154, distance: 50.4
click at [205, 154] on input "No me desprecies" at bounding box center [380, 150] width 356 height 15
paste input "[DEMOGRAPHIC_DATA]"
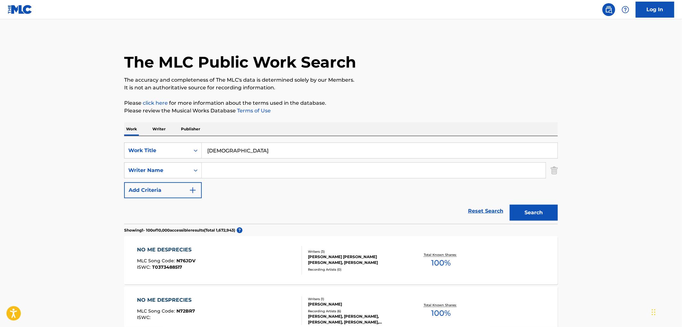
click at [530, 217] on button "Search" at bounding box center [534, 213] width 48 height 16
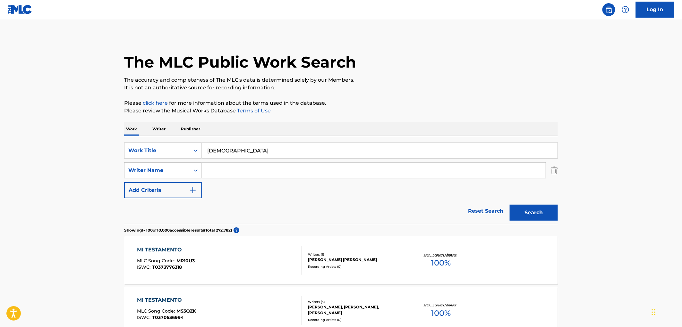
drag, startPoint x: 207, startPoint y: 151, endPoint x: 286, endPoint y: 151, distance: 79.2
click at [287, 151] on input "[DEMOGRAPHIC_DATA]" at bounding box center [380, 150] width 356 height 15
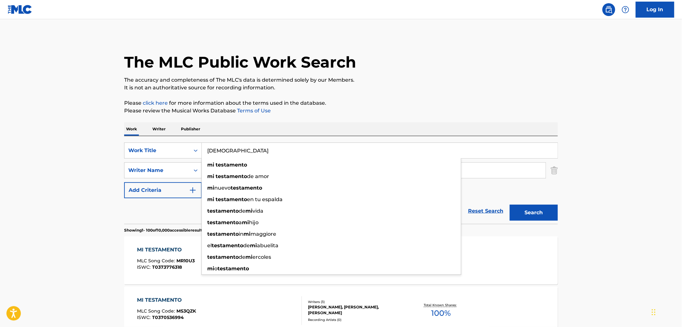
paste input "[PERSON_NAME] & Selena"
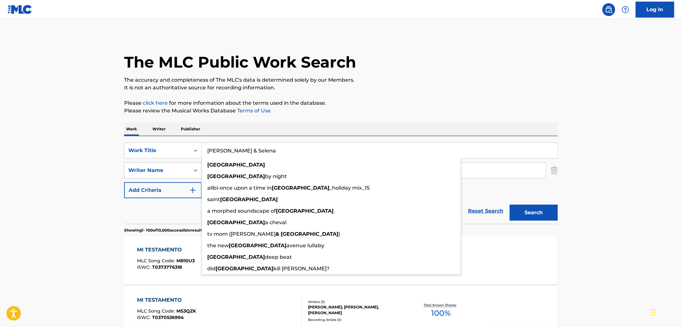
type input "[PERSON_NAME] & Selena"
click at [523, 212] on button "Search" at bounding box center [534, 213] width 48 height 16
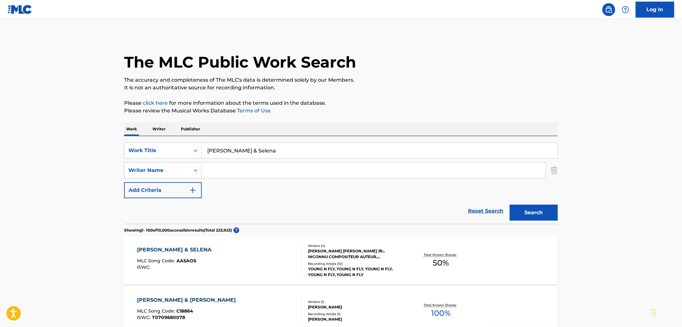
click at [228, 172] on input "Search Form" at bounding box center [374, 170] width 344 height 15
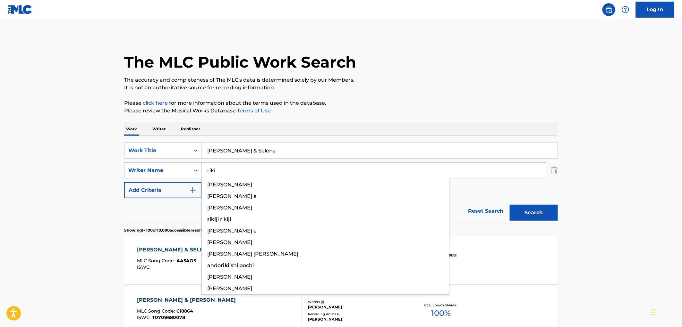
type input "riki"
click at [510, 205] on button "Search" at bounding box center [534, 213] width 48 height 16
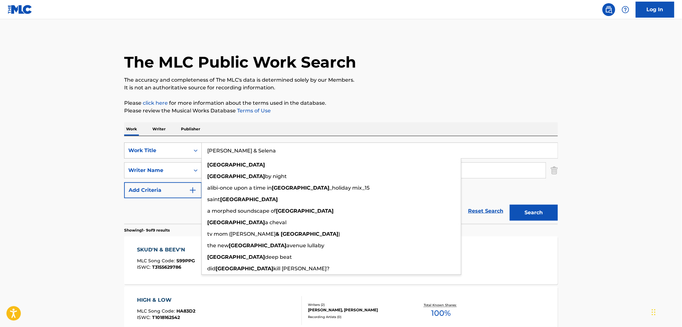
drag, startPoint x: 254, startPoint y: 155, endPoint x: 175, endPoint y: 155, distance: 78.3
click at [175, 154] on div "SearchWithCriteriabf24a22a-6d51-4a3b-858f-c38bfee5d88d Work Title [GEOGRAPHIC_D…" at bounding box center [341, 151] width 434 height 16
paste input "Honey Don't"
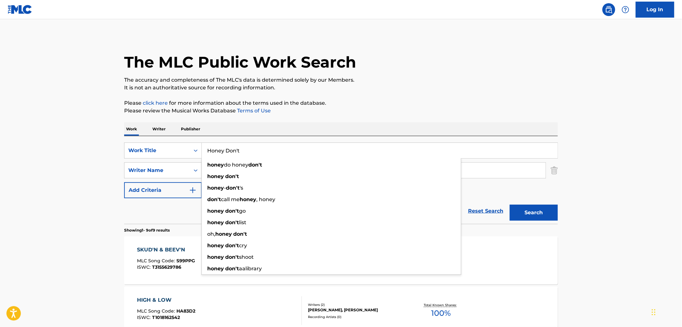
type input "Honey Don't"
click at [409, 73] on div "The MLC Public Work Search" at bounding box center [341, 58] width 434 height 47
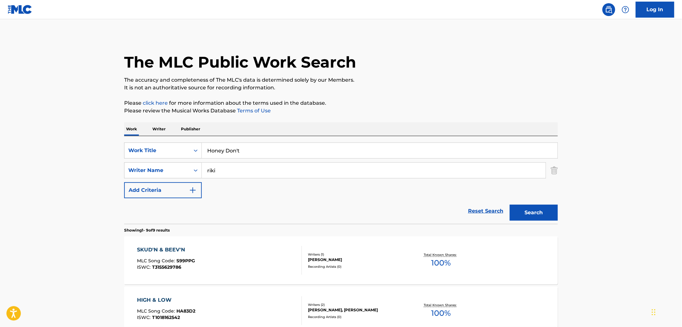
drag, startPoint x: 246, startPoint y: 174, endPoint x: 116, endPoint y: 182, distance: 130.1
click at [510, 205] on button "Search" at bounding box center [534, 213] width 48 height 16
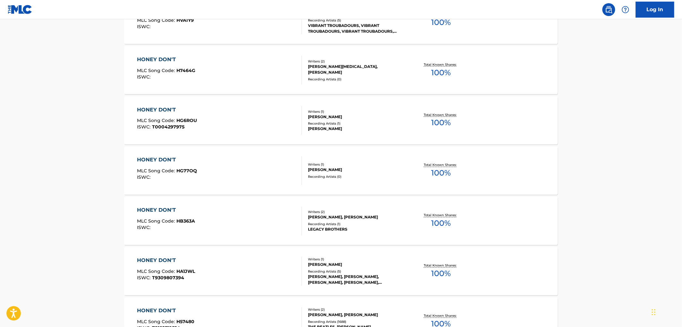
scroll to position [428, 0]
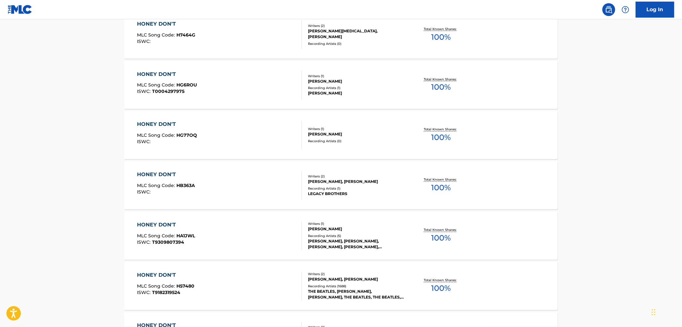
click at [353, 286] on div "Recording Artists ( 1688 )" at bounding box center [356, 286] width 97 height 5
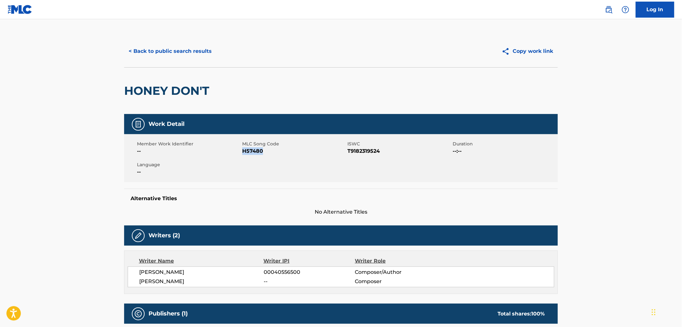
drag, startPoint x: 268, startPoint y: 153, endPoint x: 244, endPoint y: 151, distance: 24.7
click at [244, 151] on span "H57480" at bounding box center [294, 152] width 104 height 8
click at [197, 56] on button "< Back to public search results" at bounding box center [170, 51] width 92 height 16
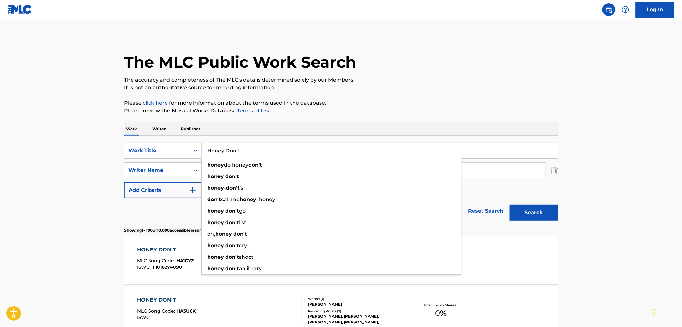
drag, startPoint x: 204, startPoint y: 152, endPoint x: 282, endPoint y: 152, distance: 77.6
click at [282, 152] on input "Honey Don't" at bounding box center [380, 150] width 356 height 15
paste input "Super Duper Slap"
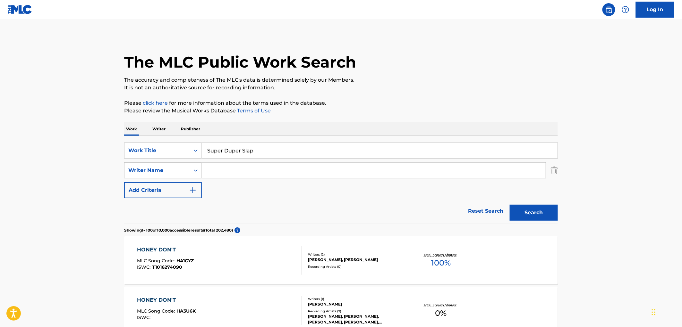
click at [507, 59] on div "The MLC Public Work Search" at bounding box center [341, 58] width 434 height 47
click at [541, 217] on button "Search" at bounding box center [534, 213] width 48 height 16
drag, startPoint x: 252, startPoint y: 154, endPoint x: 185, endPoint y: 149, distance: 67.2
click at [185, 149] on div "SearchWithCriteriabf24a22a-6d51-4a3b-858f-c38bfee5d88d Work Title Super Duper S…" at bounding box center [341, 151] width 434 height 16
paste input "[DATE] [[MEDICAL_DATA] Re-Edit]"
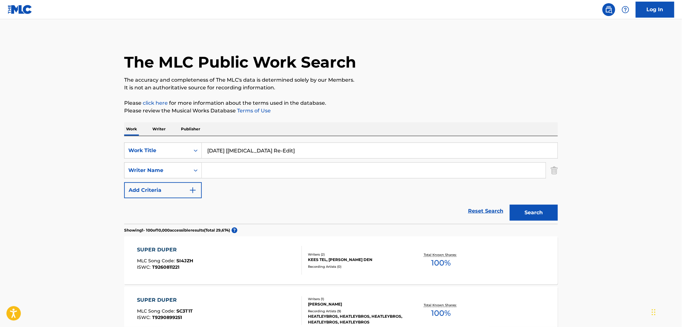
click at [542, 213] on button "Search" at bounding box center [534, 213] width 48 height 16
drag, startPoint x: 223, startPoint y: 149, endPoint x: 332, endPoint y: 155, distance: 108.9
click at [332, 155] on input "[DATE] [[MEDICAL_DATA] Re-Edit]" at bounding box center [380, 150] width 356 height 15
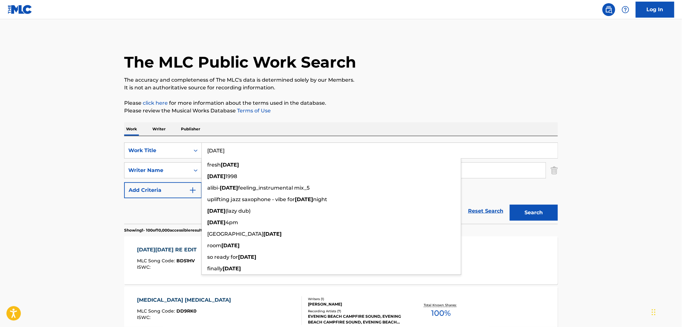
drag, startPoint x: 225, startPoint y: 150, endPoint x: 207, endPoint y: 151, distance: 18.0
click at [207, 151] on input "[DATE]" at bounding box center [380, 150] width 356 height 15
paste input "Manifest Destiny, Pt. 2"
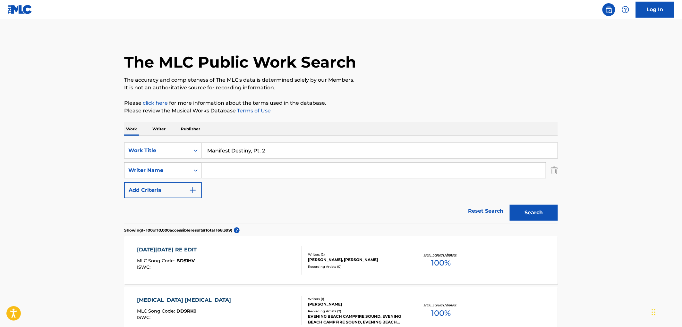
type input "Manifest Destiny, Pt. 2"
drag, startPoint x: 408, startPoint y: 97, endPoint x: 410, endPoint y: 111, distance: 14.5
click at [524, 210] on button "Search" at bounding box center [534, 213] width 48 height 16
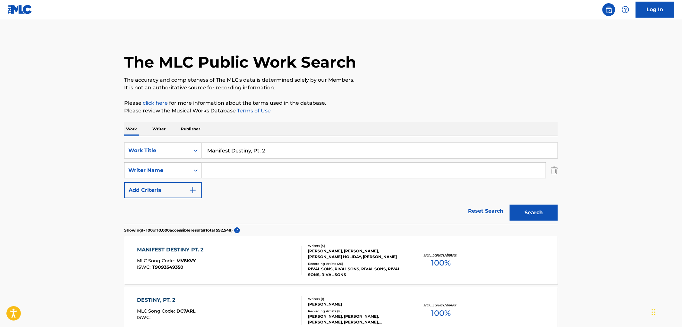
click at [347, 251] on div "[PERSON_NAME], [PERSON_NAME], [PERSON_NAME] HOLIDAY, [PERSON_NAME]" at bounding box center [356, 255] width 97 height 12
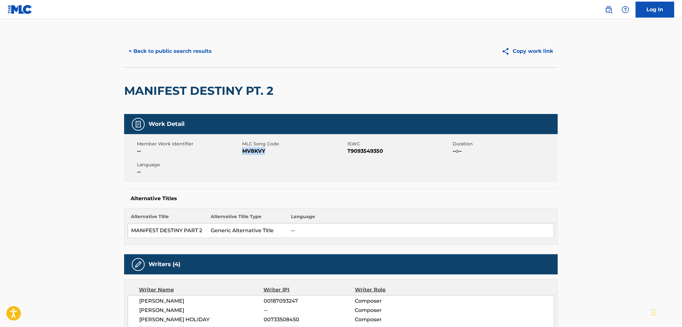
drag, startPoint x: 264, startPoint y: 153, endPoint x: 243, endPoint y: 153, distance: 20.8
click at [243, 153] on span "MV8KVY" at bounding box center [294, 152] width 104 height 8
click at [187, 56] on button "< Back to public search results" at bounding box center [170, 51] width 92 height 16
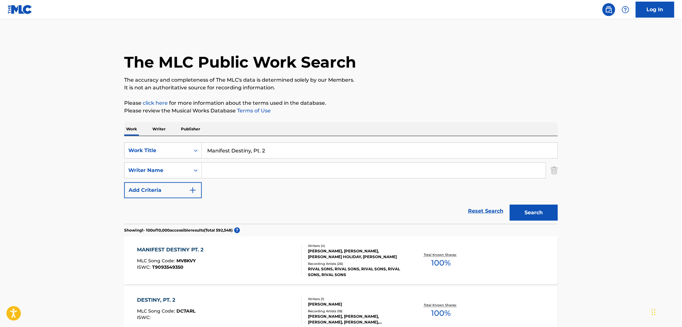
drag, startPoint x: 206, startPoint y: 148, endPoint x: 268, endPoint y: 149, distance: 62.2
click at [268, 149] on input "Manifest Destiny, Pt. 2" at bounding box center [380, 150] width 356 height 15
paste input "In And Out Of Love"
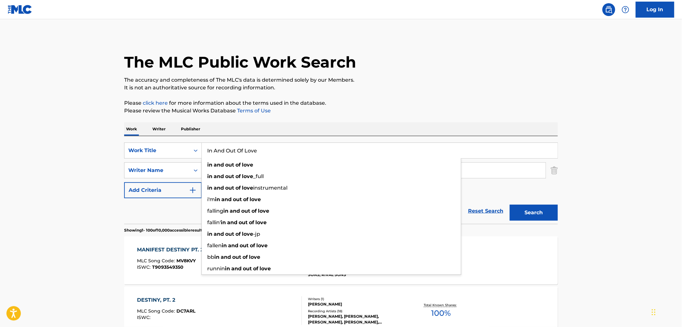
type input "In And Out Of Love"
click at [518, 214] on button "Search" at bounding box center [534, 213] width 48 height 16
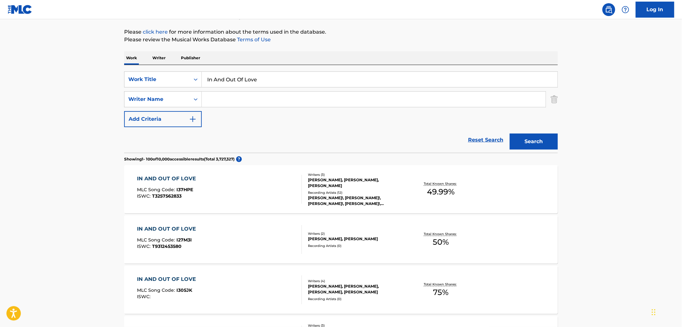
scroll to position [107, 0]
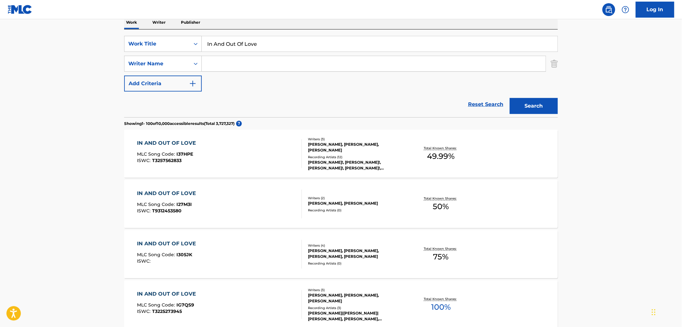
click at [236, 64] on input "Search Form" at bounding box center [374, 63] width 344 height 15
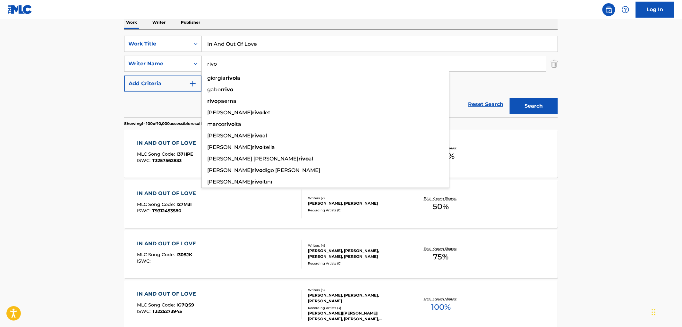
type input "rivo"
click at [510, 98] on button "Search" at bounding box center [534, 106] width 48 height 16
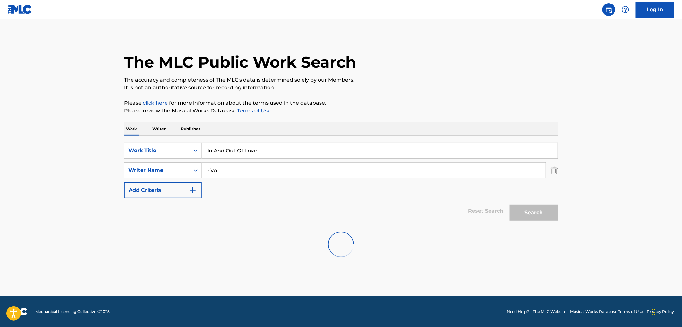
scroll to position [0, 0]
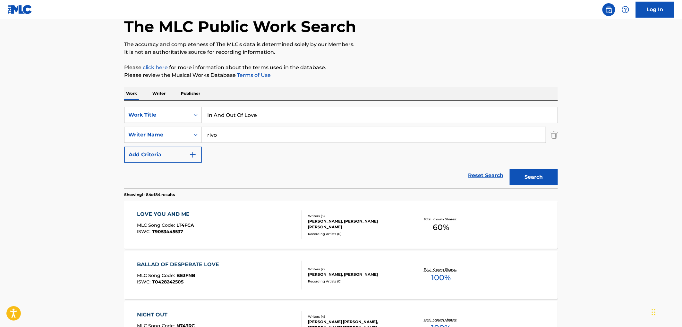
drag, startPoint x: 224, startPoint y: 114, endPoint x: 181, endPoint y: 113, distance: 42.7
click at [181, 113] on div "SearchWithCriteriabf24a22a-6d51-4a3b-858f-c38bfee5d88d Work Title In And Out Of…" at bounding box center [341, 115] width 434 height 16
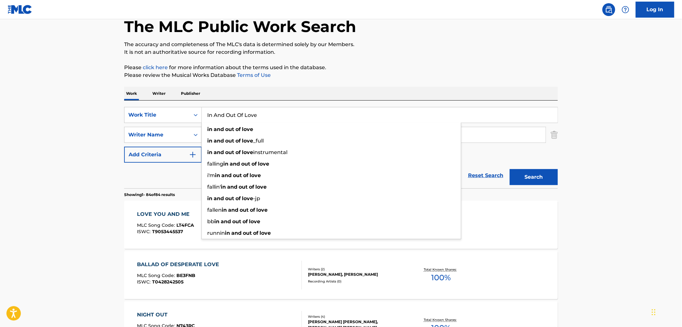
paste input "Pour Your Heart Out"
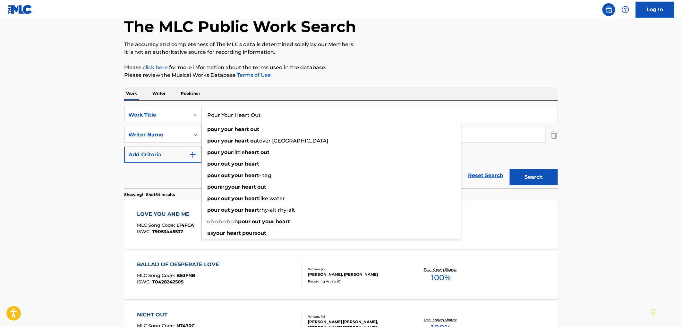
type input "Pour Your Heart Out"
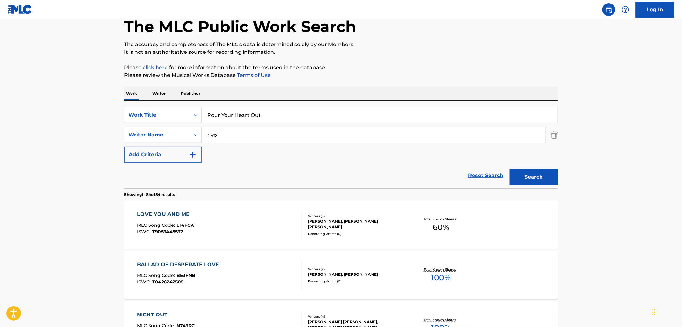
click at [135, 130] on div "SearchWithCriteriac3587c7d-2190-4e64-b969-dee614edd1e6 Writer Name [PERSON_NAME]" at bounding box center [341, 135] width 434 height 16
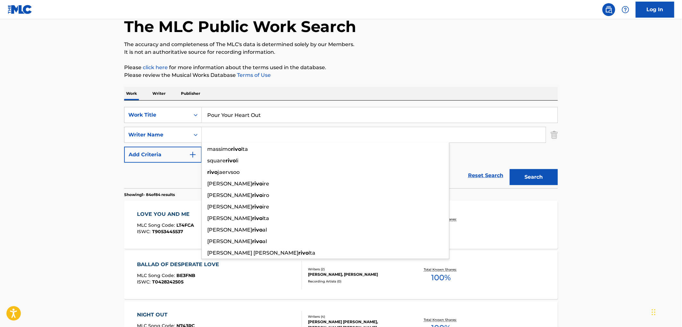
click at [510, 169] on button "Search" at bounding box center [534, 177] width 48 height 16
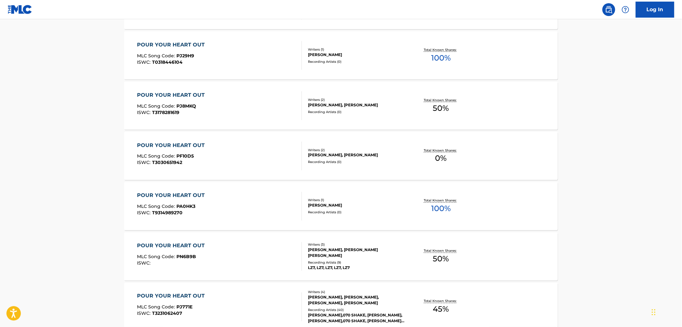
scroll to position [392, 0]
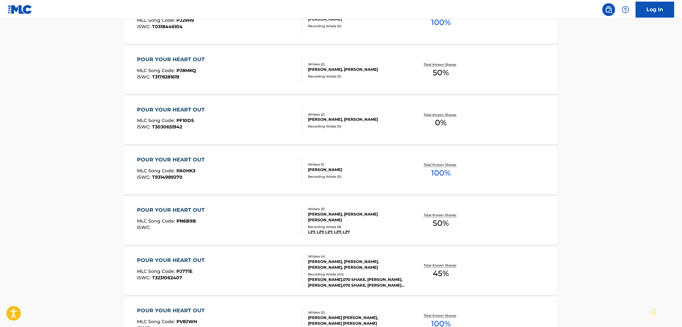
click at [338, 281] on div "[PERSON_NAME],070 SHAKE, [PERSON_NAME], [PERSON_NAME],070 SHAKE, [PERSON_NAME],…" at bounding box center [356, 283] width 97 height 12
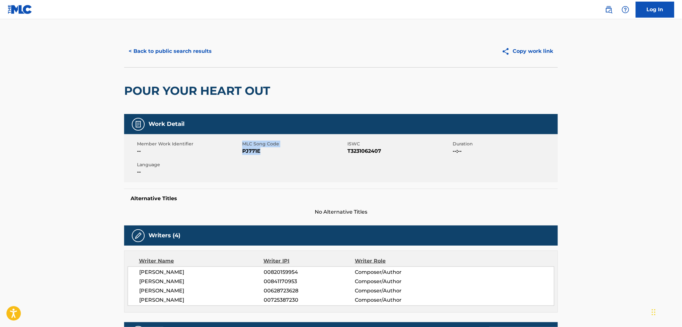
drag, startPoint x: 261, startPoint y: 152, endPoint x: 223, endPoint y: 148, distance: 38.4
click at [223, 148] on div "Member Work Identifier -- MLC Song Code PJ771E ISWC T3231062407 Duration --:-- …" at bounding box center [341, 158] width 434 height 48
click at [256, 151] on span "PJ771E" at bounding box center [294, 152] width 104 height 8
drag, startPoint x: 263, startPoint y: 151, endPoint x: 242, endPoint y: 150, distance: 20.5
click at [242, 150] on span "PJ771E" at bounding box center [294, 152] width 104 height 8
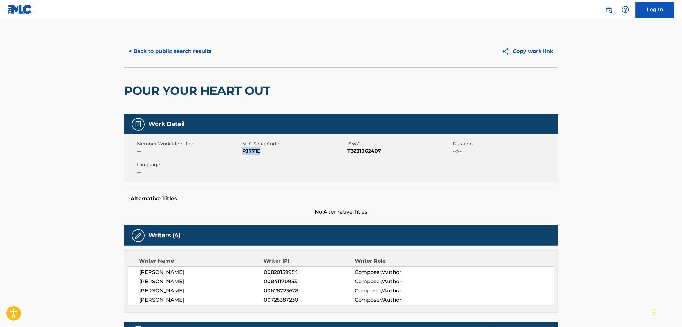
click at [178, 52] on button "< Back to public search results" at bounding box center [170, 51] width 92 height 16
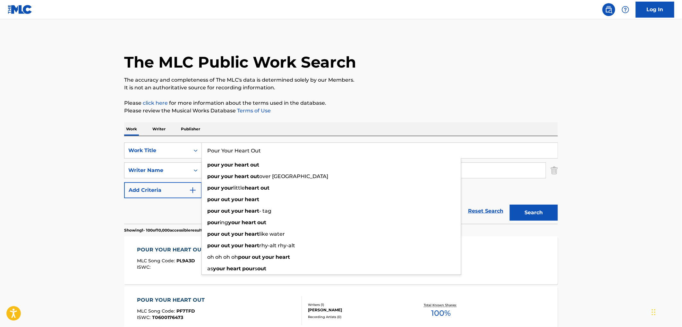
drag, startPoint x: 259, startPoint y: 152, endPoint x: 205, endPoint y: 153, distance: 54.5
click at [205, 153] on input "Pour Your Heart Out" at bounding box center [380, 150] width 356 height 15
paste input "NME"
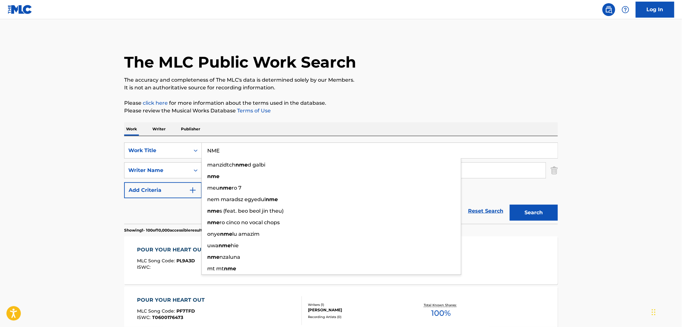
type input "NME"
click at [528, 213] on button "Search" at bounding box center [534, 213] width 48 height 16
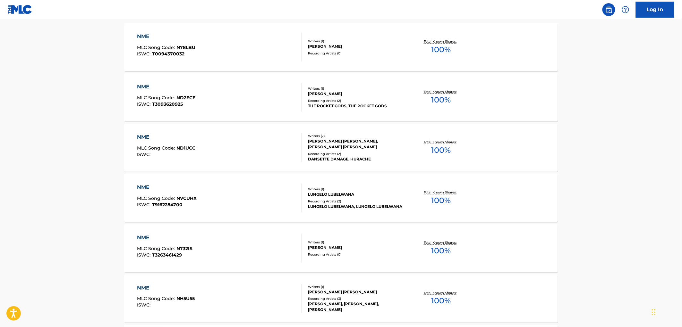
scroll to position [36, 0]
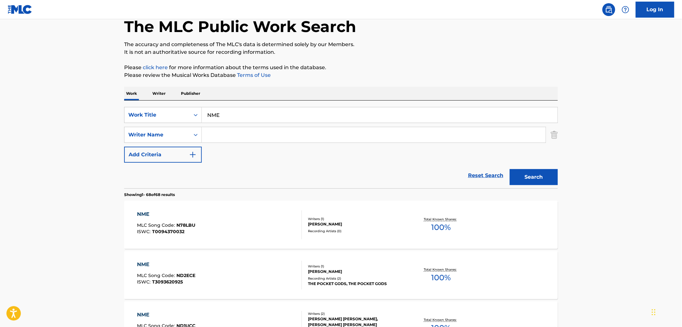
paste input "[PERSON_NAME]"
type input "[PERSON_NAME]"
click at [552, 178] on button "Search" at bounding box center [534, 177] width 48 height 16
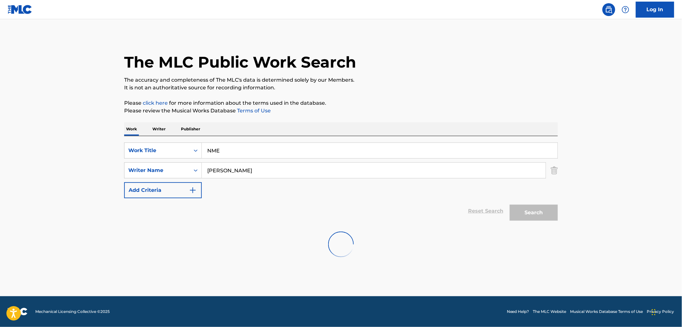
scroll to position [0, 0]
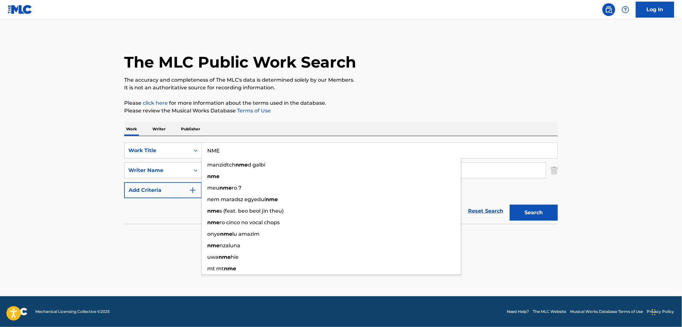
drag, startPoint x: 234, startPoint y: 152, endPoint x: 208, endPoint y: 151, distance: 26.7
click at [208, 151] on input "NME" at bounding box center [380, 150] width 356 height 15
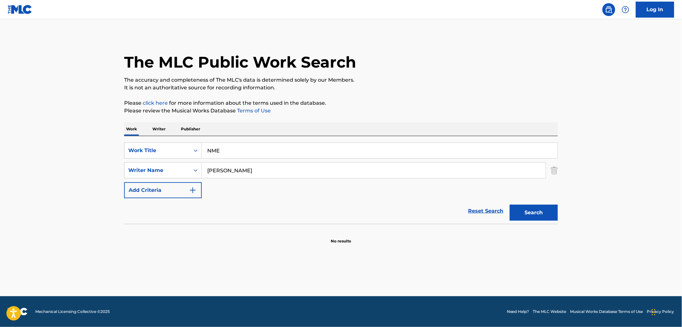
click at [86, 261] on main "The MLC Public Work Search The accuracy and completeness of The MLC's data is d…" at bounding box center [341, 157] width 682 height 277
drag, startPoint x: 221, startPoint y: 151, endPoint x: 207, endPoint y: 152, distance: 14.2
click at [207, 152] on input "NME" at bounding box center [380, 150] width 356 height 15
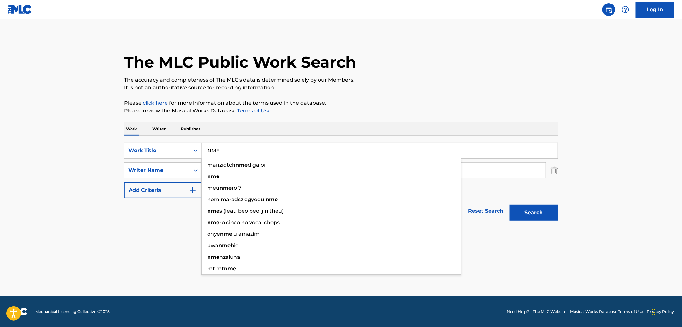
paste input "[MEDICAL_DATA]"
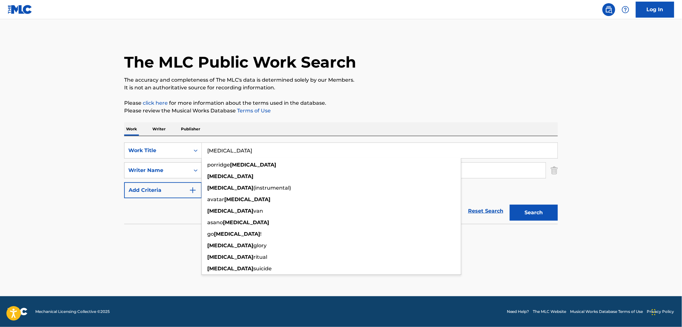
type input "[MEDICAL_DATA]"
click at [403, 123] on div "Work Writer Publisher" at bounding box center [341, 129] width 434 height 13
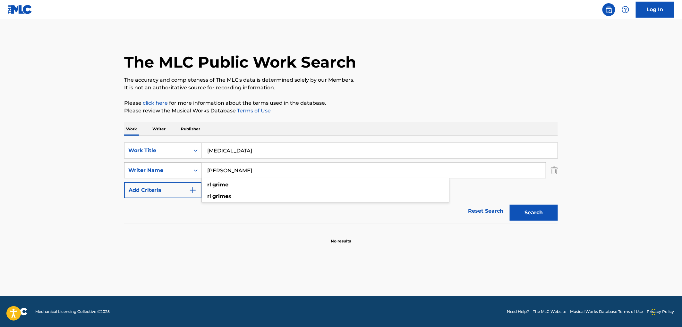
drag, startPoint x: 232, startPoint y: 172, endPoint x: 187, endPoint y: 171, distance: 45.3
click at [187, 171] on div "SearchWithCriteriac3587c7d-2190-4e64-b969-dee614edd1e6 Writer Name [PERSON_NAME…" at bounding box center [341, 171] width 434 height 16
click at [510, 205] on button "Search" at bounding box center [534, 213] width 48 height 16
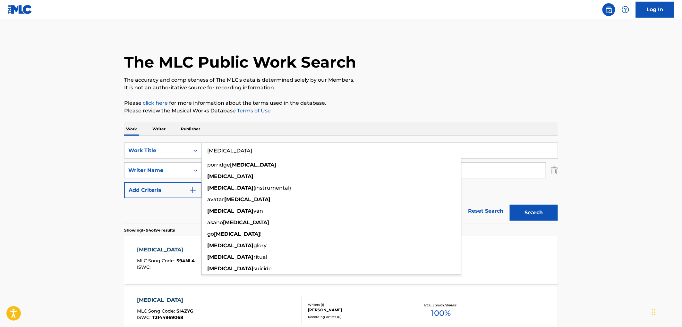
drag, startPoint x: 208, startPoint y: 151, endPoint x: 234, endPoint y: 149, distance: 26.7
click at [234, 149] on input "[MEDICAL_DATA]" at bounding box center [380, 150] width 356 height 15
paste input "Pushaman"
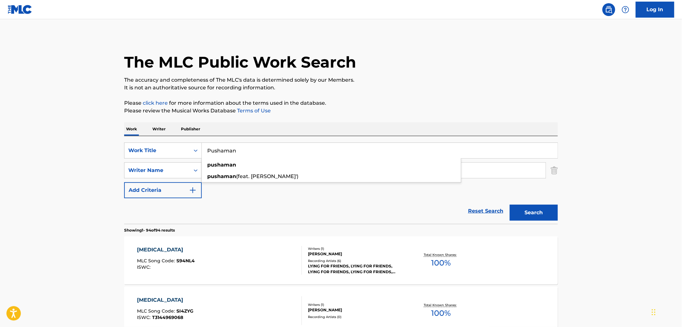
type input "Pushaman"
click at [461, 87] on p "It is not an authoritative source for recording information." at bounding box center [341, 88] width 434 height 8
click at [524, 216] on button "Search" at bounding box center [534, 213] width 48 height 16
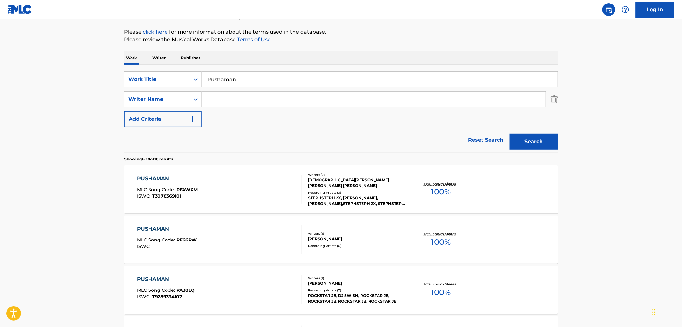
scroll to position [107, 0]
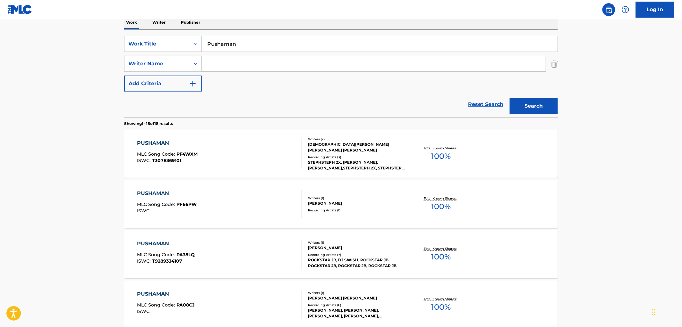
click at [344, 307] on div "Recording Artists ( 6 ) [PERSON_NAME], [PERSON_NAME], [PERSON_NAME], [PERSON_NA…" at bounding box center [356, 311] width 97 height 16
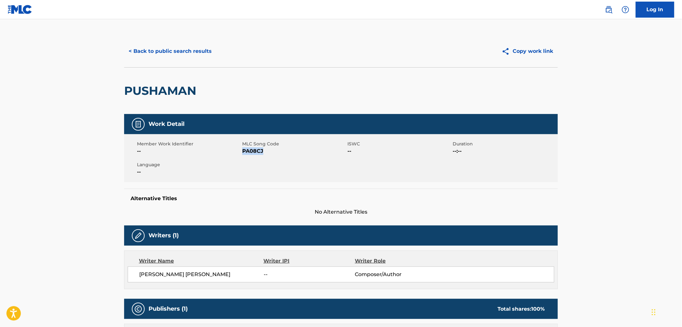
drag, startPoint x: 266, startPoint y: 153, endPoint x: 243, endPoint y: 151, distance: 22.5
click at [243, 151] on span "PA08CJ" at bounding box center [294, 152] width 104 height 8
click at [190, 47] on button "< Back to public search results" at bounding box center [170, 51] width 92 height 16
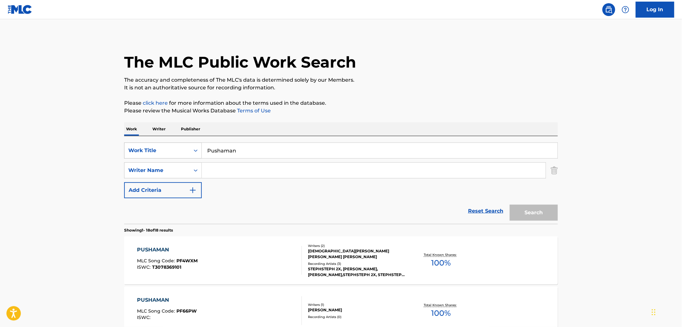
scroll to position [107, 0]
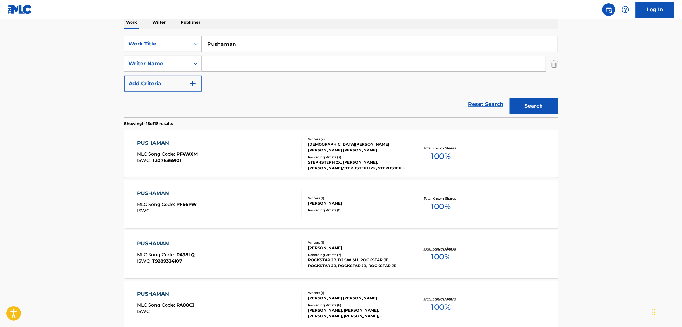
drag, startPoint x: 243, startPoint y: 45, endPoint x: 193, endPoint y: 41, distance: 49.9
click at [193, 41] on div "SearchWithCriteriabf24a22a-6d51-4a3b-858f-c38bfee5d88d Work Title Pushaman" at bounding box center [341, 44] width 434 height 16
paste input "4GOD II"
type input "4GOD II"
click at [524, 104] on button "Search" at bounding box center [534, 106] width 48 height 16
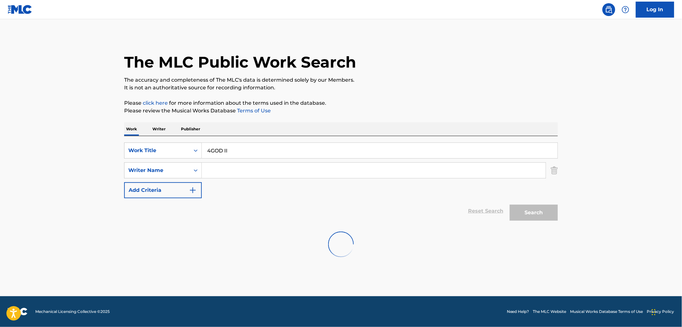
scroll to position [0, 0]
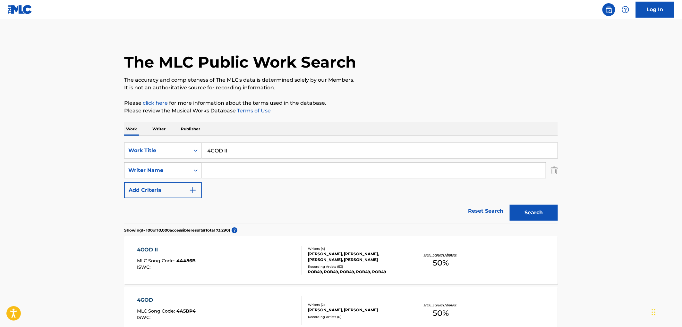
click at [335, 262] on div "[PERSON_NAME], [PERSON_NAME], [PERSON_NAME], [PERSON_NAME]" at bounding box center [356, 257] width 97 height 12
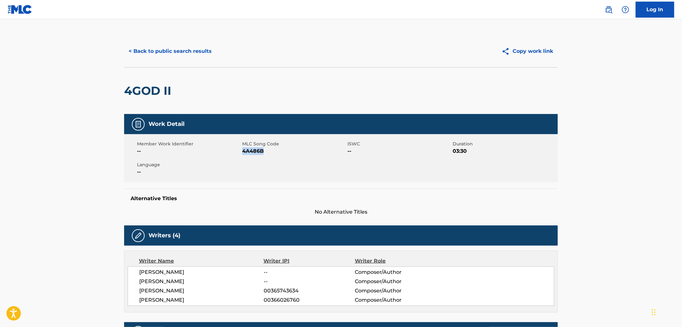
drag, startPoint x: 271, startPoint y: 152, endPoint x: 244, endPoint y: 151, distance: 27.0
click at [244, 151] on span "4A486B" at bounding box center [294, 152] width 104 height 8
click at [190, 53] on button "< Back to public search results" at bounding box center [170, 51] width 92 height 16
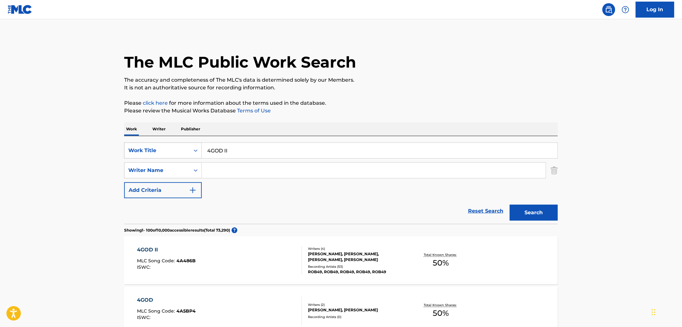
drag, startPoint x: 248, startPoint y: 143, endPoint x: 195, endPoint y: 145, distance: 52.9
click at [195, 145] on div "SearchWithCriteriabf24a22a-6d51-4a3b-858f-c38bfee5d88d Work Title 4GOD II" at bounding box center [341, 151] width 434 height 16
paste input "OUTSIDE"
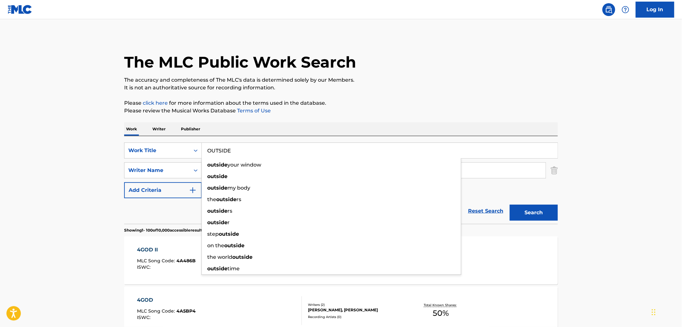
type input "OUTSIDE"
click at [531, 208] on button "Search" at bounding box center [534, 213] width 48 height 16
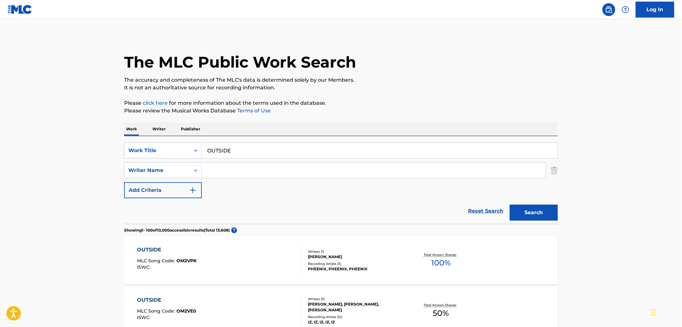
paste input "Rob Bank$"
type input "Rob Bank$"
click at [533, 211] on button "Search" at bounding box center [534, 213] width 48 height 16
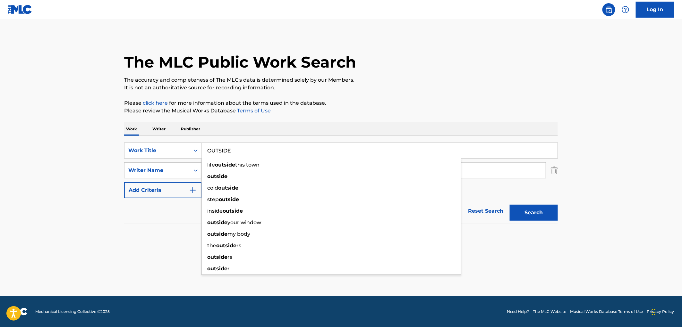
click at [229, 147] on input "OUTSIDE" at bounding box center [380, 150] width 356 height 15
drag, startPoint x: 224, startPoint y: 151, endPoint x: 216, endPoint y: 151, distance: 7.7
click at [224, 151] on input "OUTSIDE" at bounding box center [380, 150] width 356 height 15
drag, startPoint x: 208, startPoint y: 150, endPoint x: 245, endPoint y: 149, distance: 36.9
click at [245, 149] on input "OUTSIDE" at bounding box center [380, 150] width 356 height 15
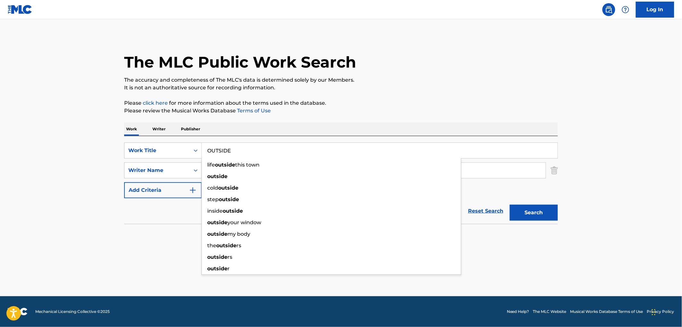
paste input "The Road Goes On Forever"
type input "The Road Goes On Forever"
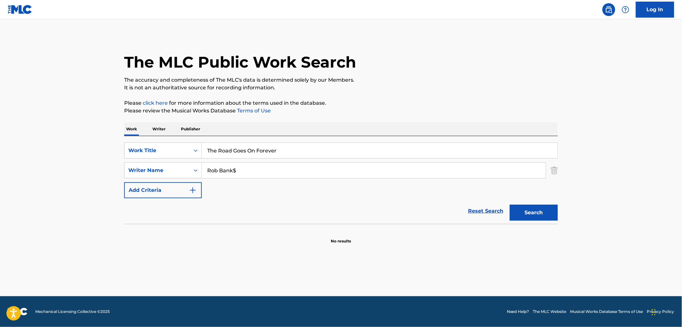
click at [479, 75] on div "The MLC Public Work Search" at bounding box center [341, 58] width 434 height 47
drag, startPoint x: 220, startPoint y: 174, endPoint x: 173, endPoint y: 175, distance: 47.2
click at [173, 175] on div "SearchWithCriteriac3587c7d-2190-4e64-b969-dee614edd1e6 Writer Name [PERSON_NAME…" at bounding box center [341, 171] width 434 height 16
click at [510, 205] on button "Search" at bounding box center [534, 213] width 48 height 16
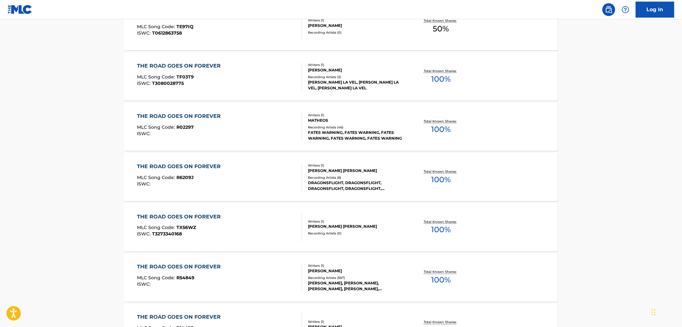
scroll to position [321, 0]
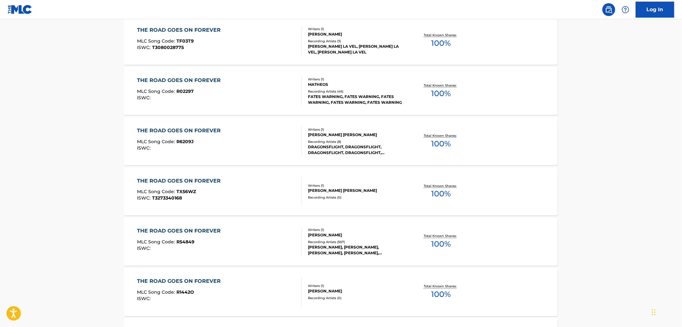
click at [340, 257] on div "THE ROAD GOES ON FOREVER MLC Song Code : R54849 ISWC : Writers ( 1 ) [PERSON_NA…" at bounding box center [341, 242] width 434 height 48
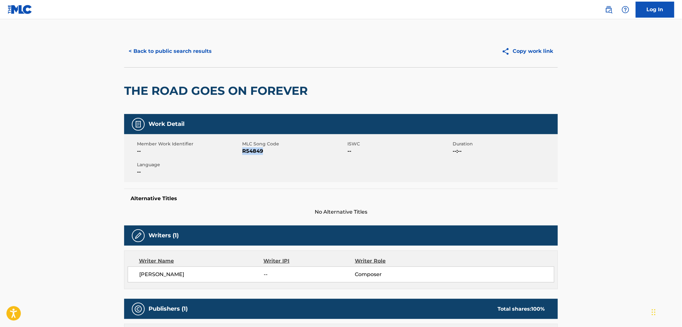
drag, startPoint x: 270, startPoint y: 151, endPoint x: 243, endPoint y: 152, distance: 26.9
click at [243, 152] on span "R54849" at bounding box center [294, 152] width 104 height 8
click at [194, 54] on button "< Back to public search results" at bounding box center [170, 51] width 92 height 16
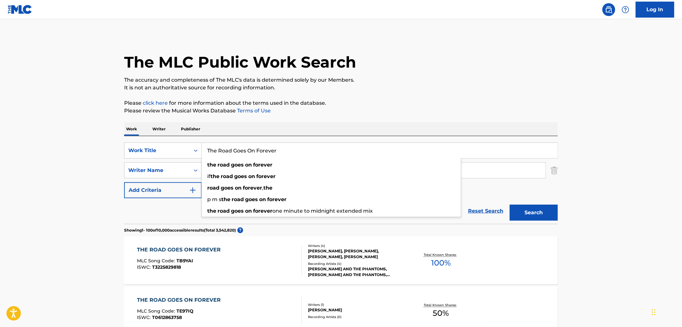
drag, startPoint x: 206, startPoint y: 150, endPoint x: 277, endPoint y: 153, distance: 71.3
click at [277, 153] on input "The Road Goes On Forever" at bounding box center [380, 150] width 356 height 15
paste input "For [US_STATE]"
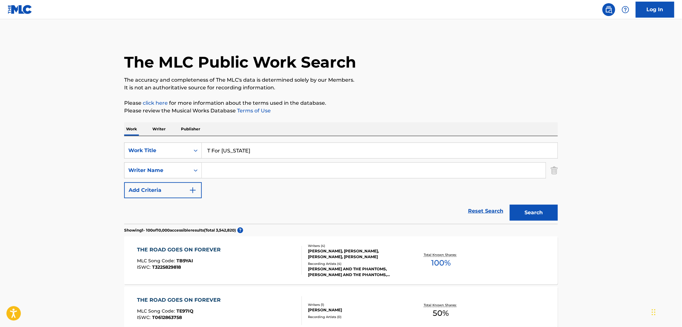
click at [533, 204] on div "Search" at bounding box center [531, 212] width 51 height 26
click at [531, 209] on button "Search" at bounding box center [534, 213] width 48 height 16
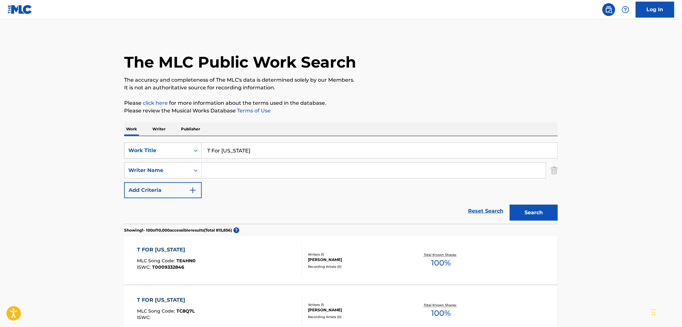
drag, startPoint x: 244, startPoint y: 148, endPoint x: 191, endPoint y: 150, distance: 53.3
click at [181, 150] on div "SearchWithCriteriabf24a22a-6d51-4a3b-858f-c38bfee5d88d Work Title T For [US_STA…" at bounding box center [341, 151] width 434 height 16
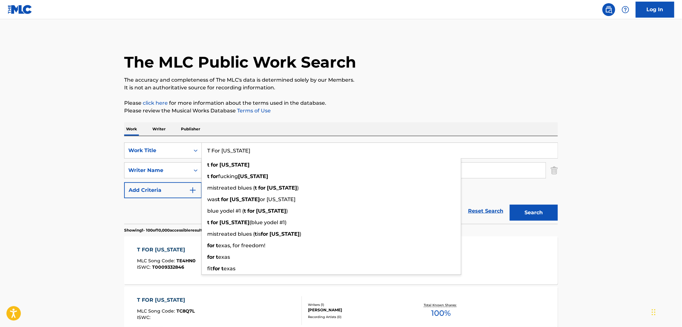
paste input "Give Love"
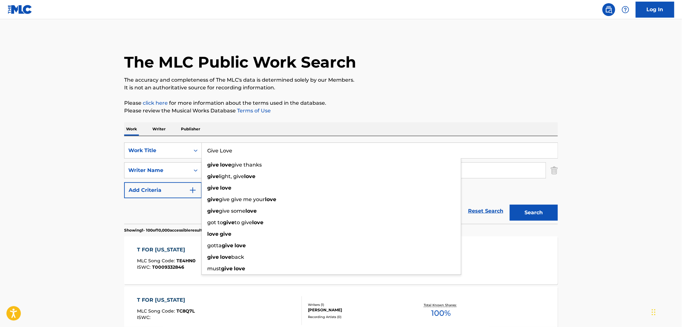
type input "Give Love"
click at [378, 87] on p "It is not an authoritative source for recording information." at bounding box center [341, 88] width 434 height 8
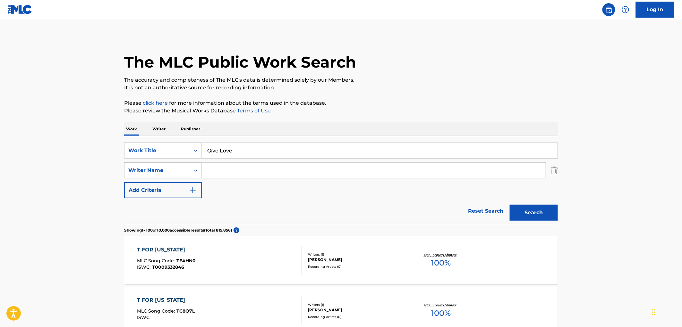
paste input "[PERSON_NAME] [PERSON_NAME]"
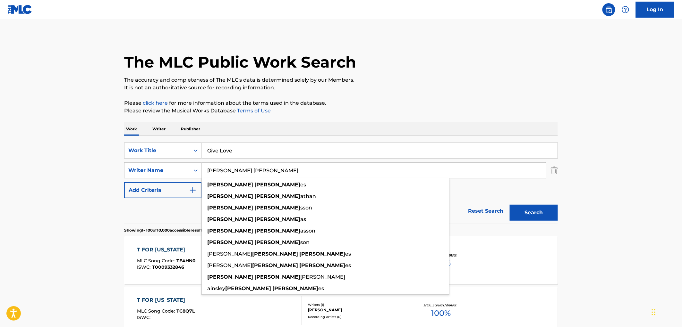
type input "[PERSON_NAME] [PERSON_NAME]"
click at [528, 212] on button "Search" at bounding box center [534, 213] width 48 height 16
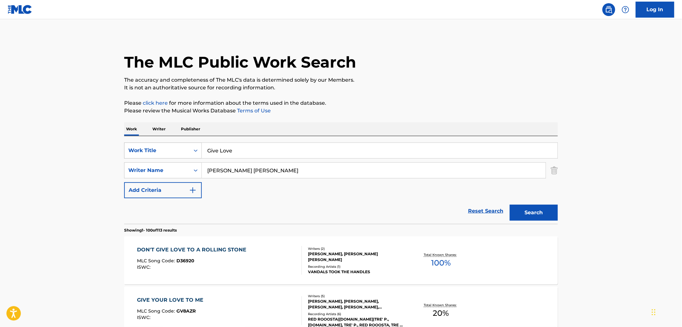
drag, startPoint x: 258, startPoint y: 150, endPoint x: 168, endPoint y: 153, distance: 90.2
click at [166, 153] on div "SearchWithCriteriabf24a22a-6d51-4a3b-858f-c38bfee5d88d Work Title Give Love" at bounding box center [341, 151] width 434 height 16
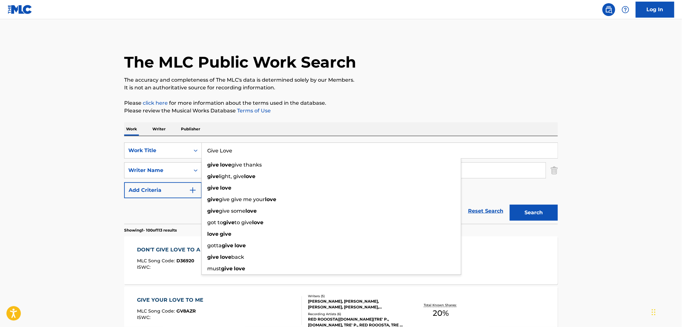
paste input "[PERSON_NAME]"
type input "[PERSON_NAME]"
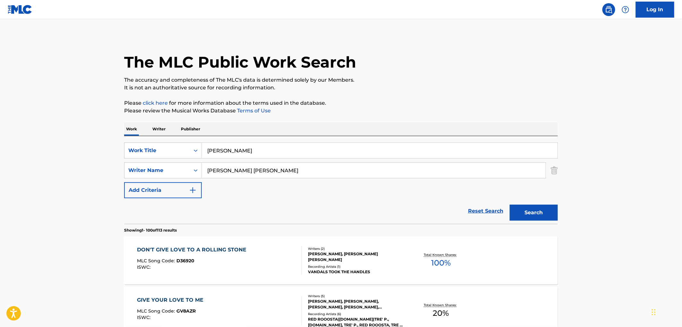
click at [302, 135] on div "Work Writer Publisher" at bounding box center [341, 129] width 434 height 13
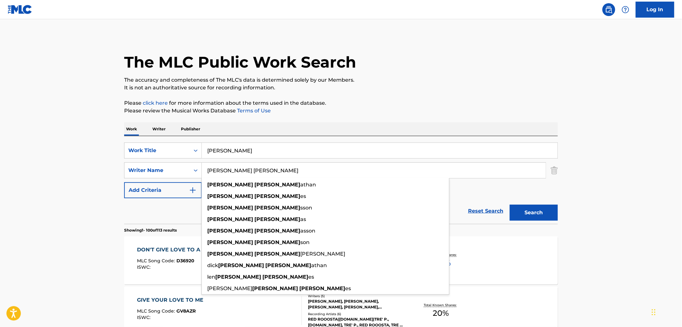
drag, startPoint x: 226, startPoint y: 172, endPoint x: 238, endPoint y: 172, distance: 11.9
click at [238, 172] on input "[PERSON_NAME] [PERSON_NAME]" at bounding box center [374, 170] width 344 height 15
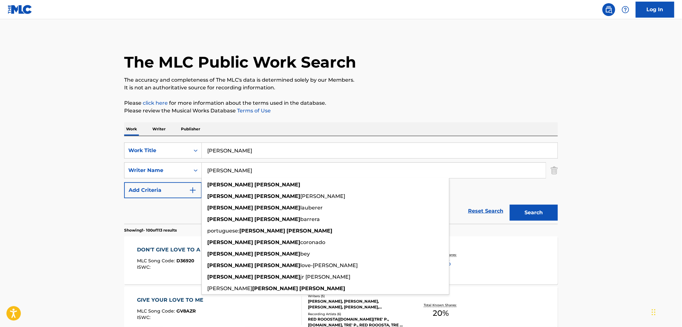
type input "[PERSON_NAME]"
click at [510, 205] on button "Search" at bounding box center [534, 213] width 48 height 16
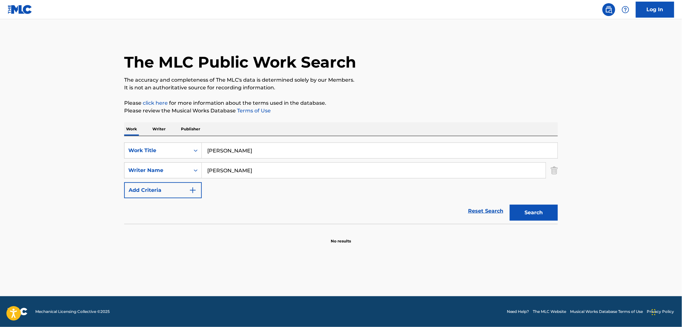
click at [535, 212] on button "Search" at bounding box center [534, 213] width 48 height 16
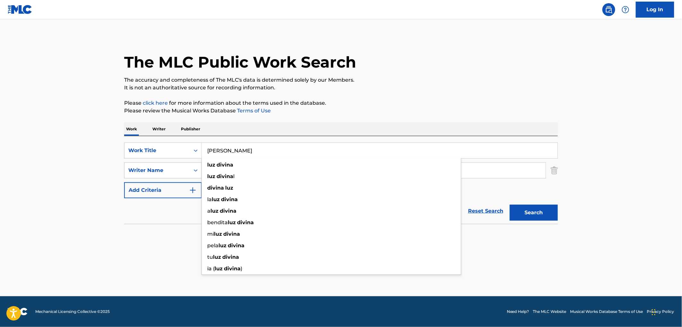
drag, startPoint x: 237, startPoint y: 150, endPoint x: 212, endPoint y: 147, distance: 24.9
click at [212, 147] on input "[PERSON_NAME]" at bounding box center [380, 150] width 356 height 15
drag, startPoint x: 208, startPoint y: 150, endPoint x: 267, endPoint y: 151, distance: 58.7
click at [267, 151] on input "[PERSON_NAME]" at bounding box center [380, 150] width 356 height 15
paste input "UZ DIVINA [PERSON_NAME]"
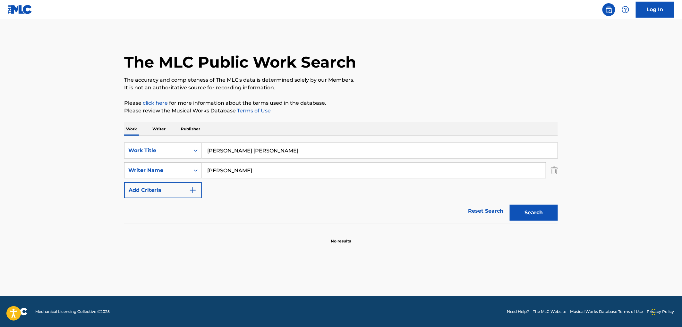
type input "[PERSON_NAME] [PERSON_NAME]"
click at [530, 108] on p "Please review the Musical Works Database Terms of Use" at bounding box center [341, 111] width 434 height 8
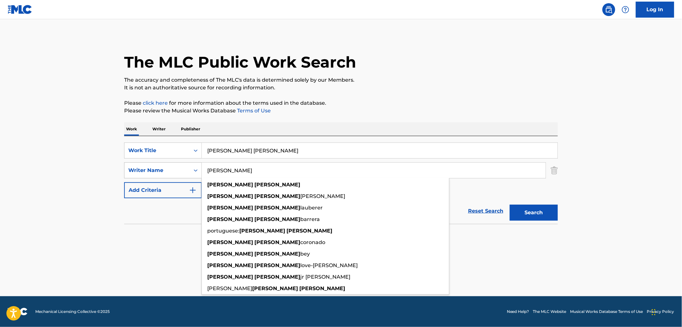
drag, startPoint x: 287, startPoint y: 170, endPoint x: 176, endPoint y: 175, distance: 111.1
click at [195, 172] on div "SearchWithCriteriac3587c7d-2190-4e64-b969-dee614edd1e6 Writer Name [PERSON_NAME…" at bounding box center [341, 171] width 434 height 16
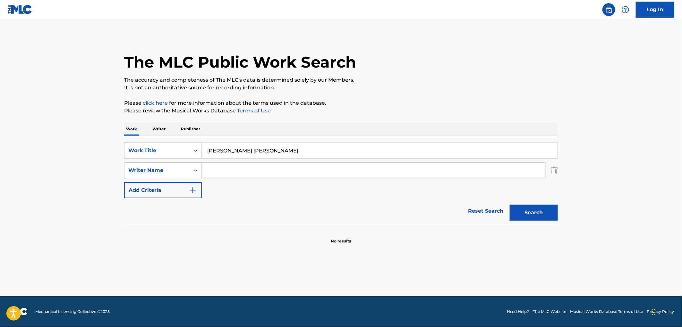
click at [510, 205] on button "Search" at bounding box center [534, 213] width 48 height 16
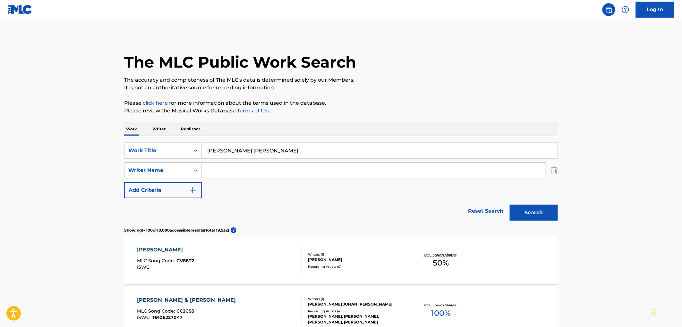
drag, startPoint x: 205, startPoint y: 150, endPoint x: 322, endPoint y: 150, distance: 117.1
click at [322, 150] on input "[PERSON_NAME] [PERSON_NAME]" at bounding box center [380, 150] width 356 height 15
paste input "Agujetas de Color de Rosa"
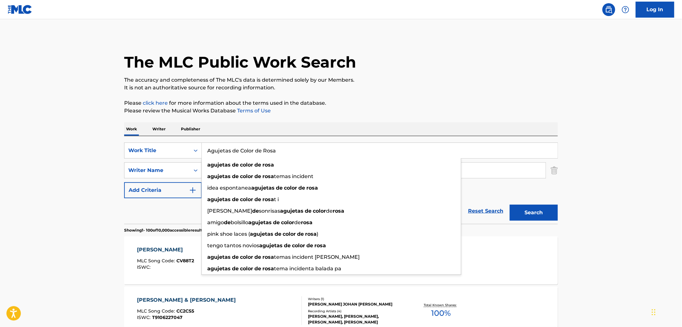
type input "Agujetas de Color de Rosa"
click at [526, 209] on button "Search" at bounding box center [534, 213] width 48 height 16
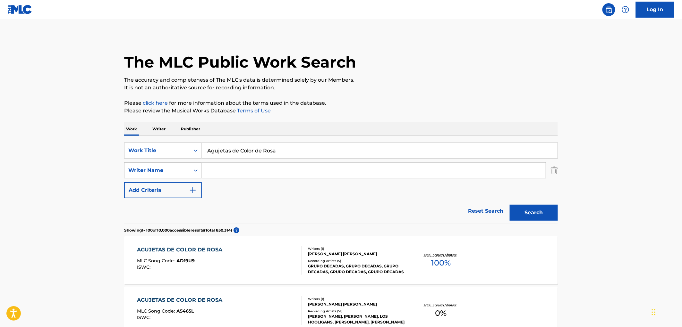
click at [359, 316] on div "[PERSON_NAME], [PERSON_NAME], LOS HOOLIGANS, [PERSON_NAME], [PERSON_NAME]" at bounding box center [356, 320] width 97 height 12
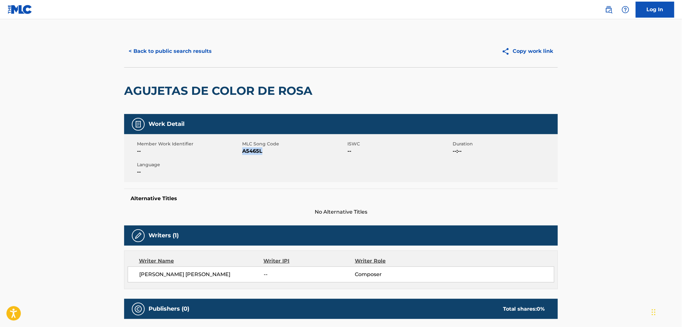
drag, startPoint x: 264, startPoint y: 153, endPoint x: 242, endPoint y: 151, distance: 22.2
click at [242, 151] on span "A5465L" at bounding box center [294, 152] width 104 height 8
click at [178, 52] on button "< Back to public search results" at bounding box center [170, 51] width 92 height 16
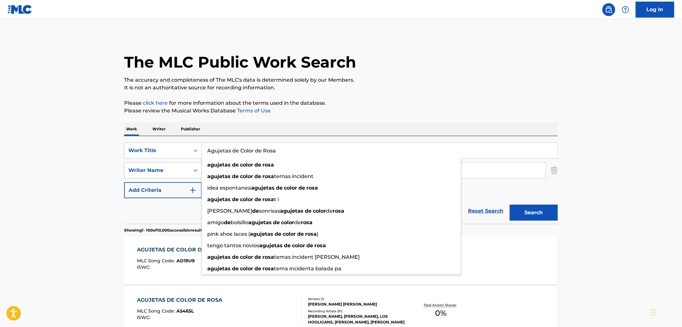
drag, startPoint x: 209, startPoint y: 148, endPoint x: 272, endPoint y: 152, distance: 62.7
click at [272, 152] on input "Agujetas de Color de Rosa" at bounding box center [380, 150] width 356 height 15
click at [276, 152] on input "Agujetas de Color de Rosa" at bounding box center [380, 150] width 356 height 15
drag, startPoint x: 284, startPoint y: 151, endPoint x: 201, endPoint y: 149, distance: 83.4
click at [201, 149] on div "SearchWithCriteriabf24a22a-6d51-4a3b-858f-c38bfee5d88d Work Title Agujetas de C…" at bounding box center [341, 151] width 434 height 16
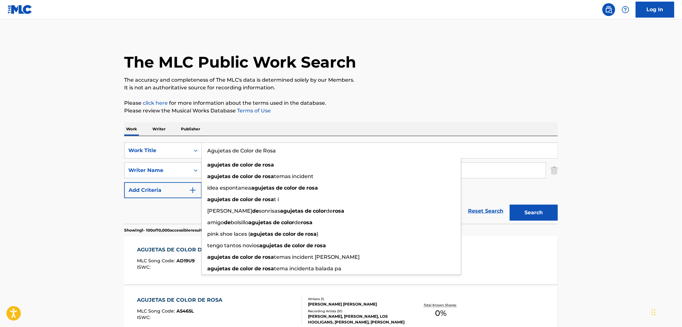
paste input "Se Me Olvido Tu Nombre"
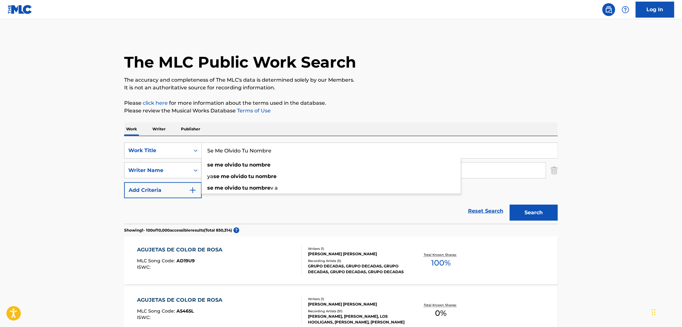
click at [530, 218] on button "Search" at bounding box center [534, 213] width 48 height 16
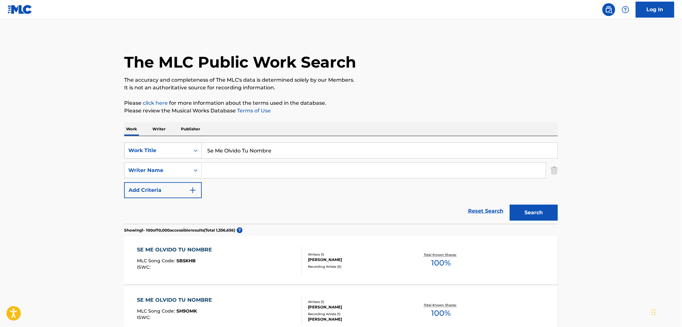
drag, startPoint x: 289, startPoint y: 156, endPoint x: 190, endPoint y: 150, distance: 99.6
click at [190, 150] on div "SearchWithCriteriabf24a22a-6d51-4a3b-858f-c38bfee5d88d Work Title Se Me Olvido …" at bounding box center [341, 151] width 434 height 16
paste input "Rock Me Baby"
click at [547, 213] on button "Search" at bounding box center [534, 213] width 48 height 16
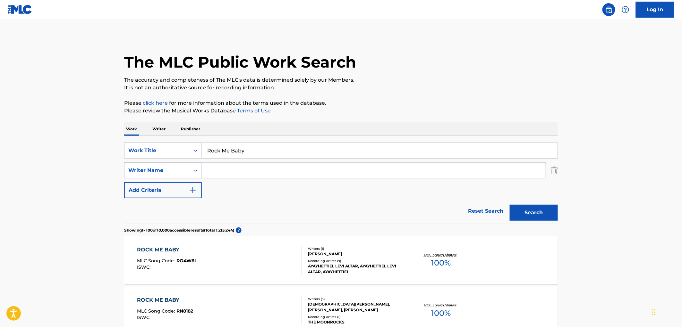
click at [518, 214] on button "Search" at bounding box center [534, 213] width 48 height 16
drag, startPoint x: 248, startPoint y: 149, endPoint x: 190, endPoint y: 149, distance: 58.7
click at [190, 148] on div "SearchWithCriteriabf24a22a-6d51-4a3b-858f-c38bfee5d88d Work Title Rock Me Baby" at bounding box center [341, 151] width 434 height 16
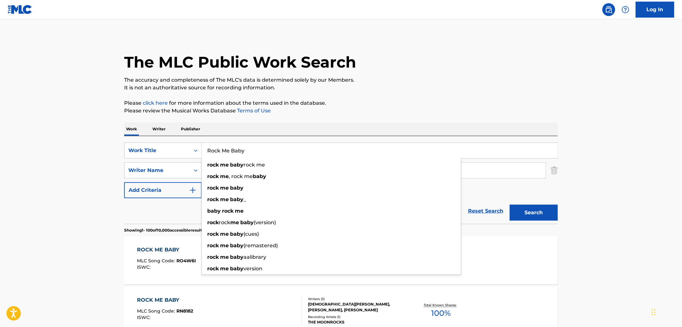
paste input "[PERSON_NAME] of the Wasps"
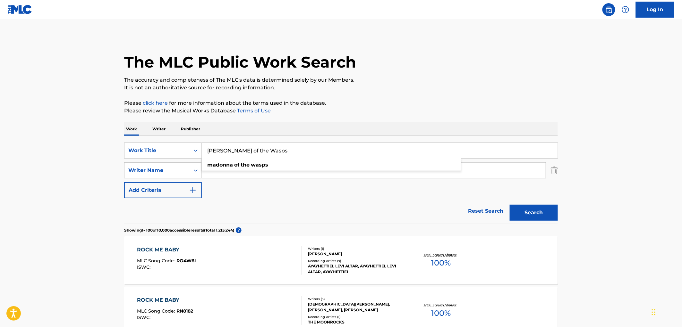
type input "[PERSON_NAME] of the Wasps"
click at [530, 209] on button "Search" at bounding box center [534, 213] width 48 height 16
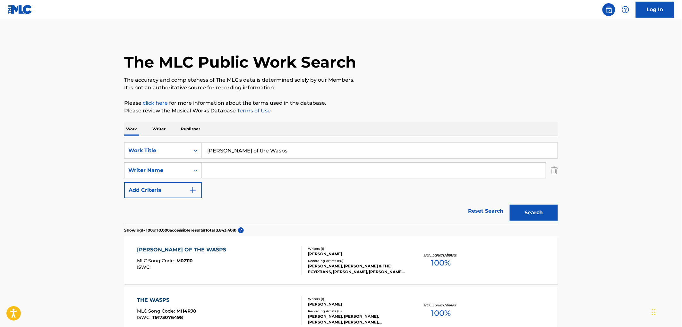
click at [361, 251] on div "[PERSON_NAME]" at bounding box center [356, 254] width 97 height 6
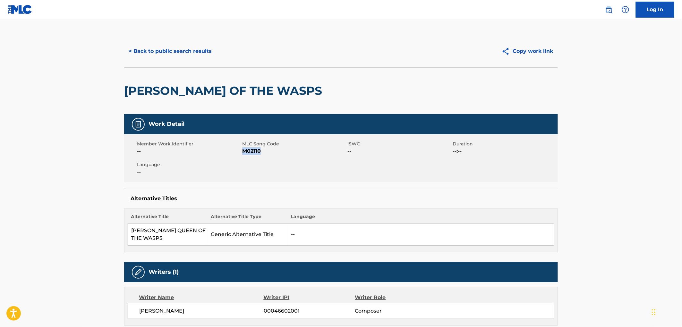
drag, startPoint x: 261, startPoint y: 151, endPoint x: 243, endPoint y: 151, distance: 18.3
click at [243, 151] on span "M02110" at bounding box center [294, 152] width 104 height 8
click at [197, 55] on button "< Back to public search results" at bounding box center [170, 51] width 92 height 16
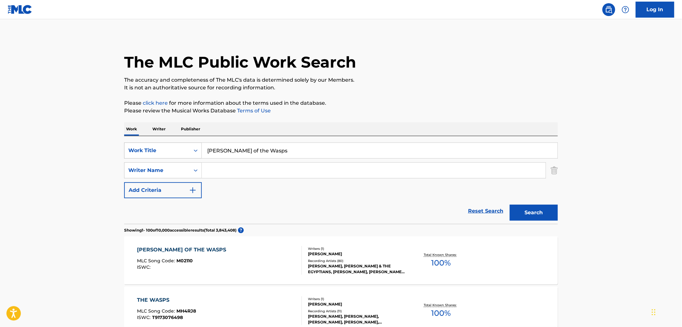
drag, startPoint x: 270, startPoint y: 151, endPoint x: 176, endPoint y: 150, distance: 93.7
click at [176, 150] on div "SearchWithCriteriabf24a22a-6d51-4a3b-858f-c38bfee5d88d Work Title [PERSON_NAME]…" at bounding box center [341, 151] width 434 height 16
paste input "Girl I'm Gonna Get Ya"
click at [534, 207] on button "Search" at bounding box center [534, 213] width 48 height 16
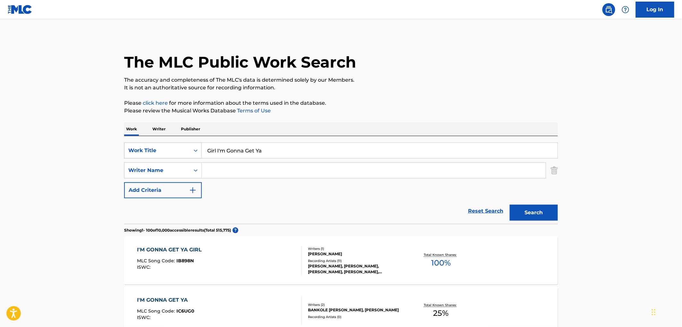
drag, startPoint x: 264, startPoint y: 152, endPoint x: 198, endPoint y: 151, distance: 66.1
click at [189, 149] on div "SearchWithCriteriabf24a22a-6d51-4a3b-858f-c38bfee5d88d Work Title Girl I'm Gonn…" at bounding box center [341, 151] width 434 height 16
paste input "She's Not There"
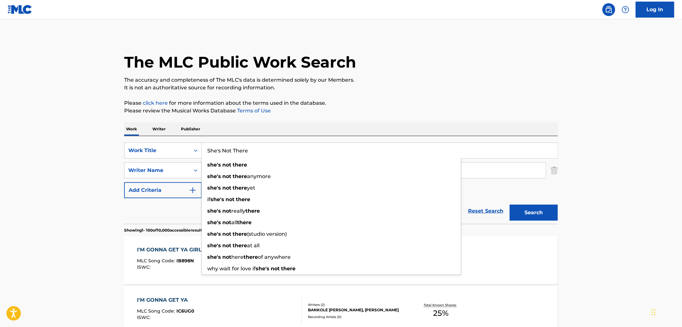
click at [525, 214] on button "Search" at bounding box center [534, 213] width 48 height 16
drag, startPoint x: 206, startPoint y: 151, endPoint x: 280, endPoint y: 151, distance: 74.4
click at [280, 151] on input "She's Not There" at bounding box center [380, 150] width 356 height 15
paste input "DON'T YOU THINK I PAID ENOUGH?"
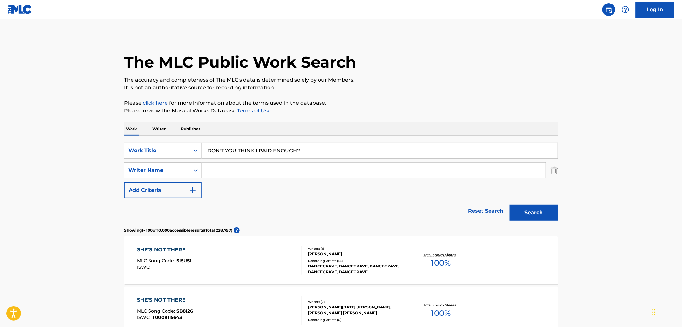
type input "DON'T YOU THINK I PAID ENOUGH?"
click at [515, 207] on button "Search" at bounding box center [534, 213] width 48 height 16
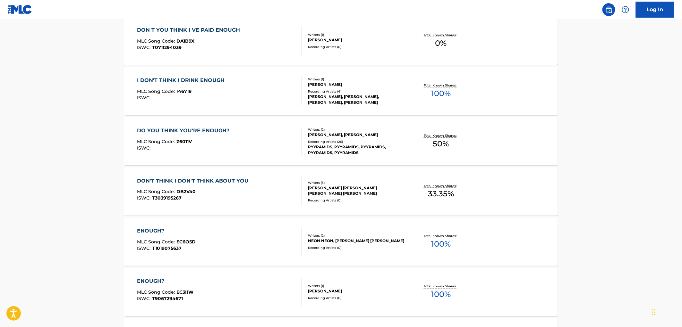
scroll to position [71, 0]
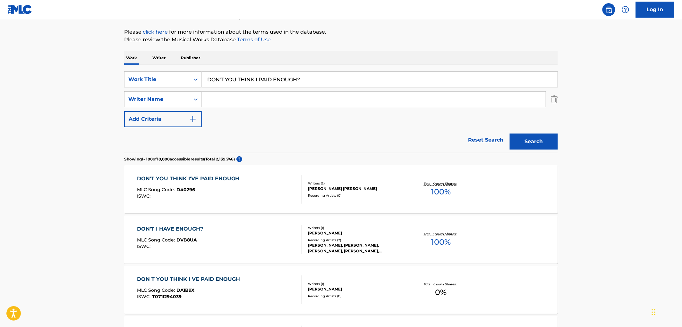
paste input "[PERSON_NAME]"
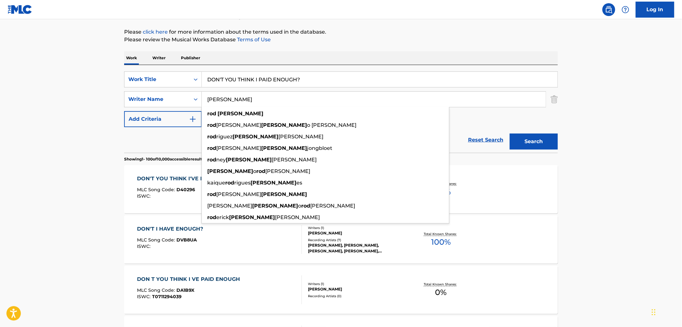
type input "[PERSON_NAME]"
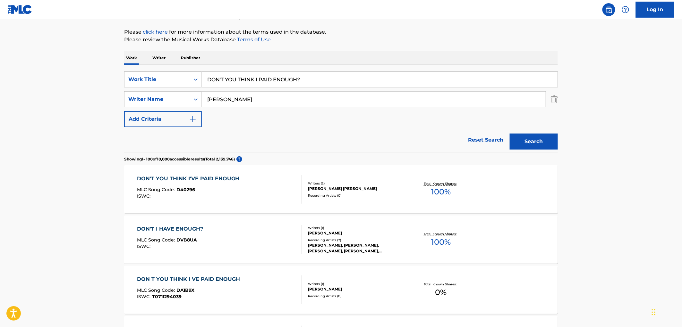
click at [543, 143] on button "Search" at bounding box center [534, 142] width 48 height 16
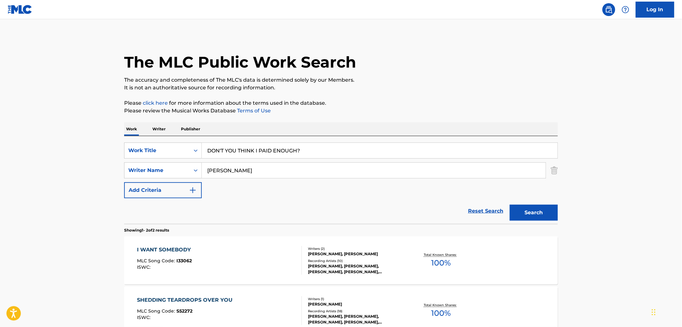
scroll to position [72, 0]
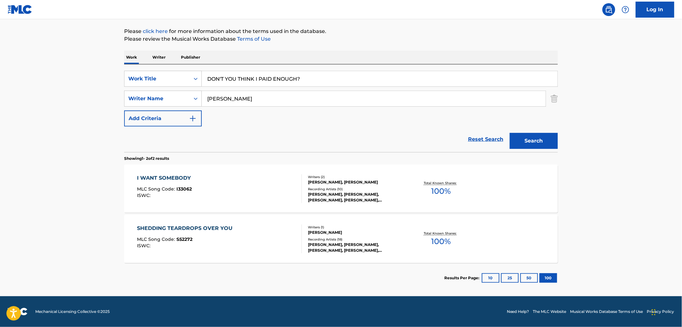
drag, startPoint x: 325, startPoint y: 84, endPoint x: 169, endPoint y: 90, distance: 156.0
click at [169, 90] on div "SearchWithCriteriabf24a22a-6d51-4a3b-858f-c38bfee5d88d Work Title DON'T YOU THI…" at bounding box center [341, 99] width 434 height 56
paste input "GABRIELLA"
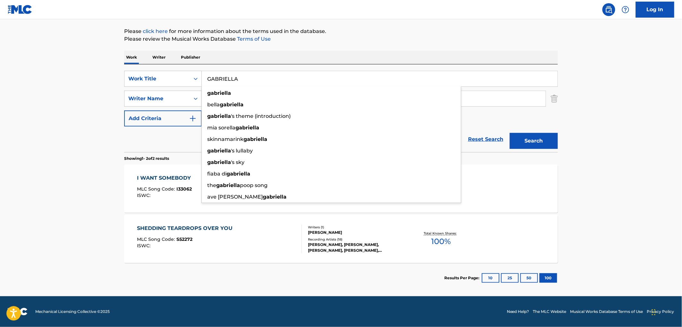
type input "GABRIELLA"
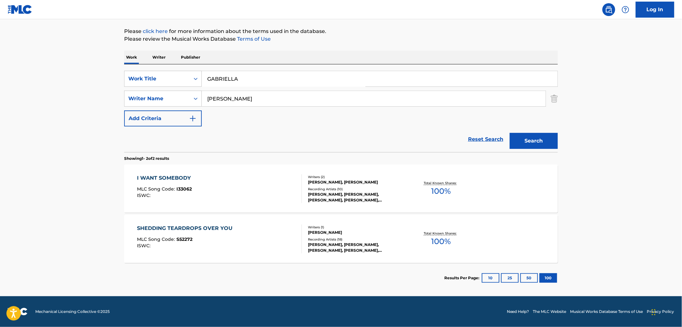
click at [316, 49] on div "The MLC Public Work Search The accuracy and completeness of The MLC's data is d…" at bounding box center [340, 128] width 449 height 330
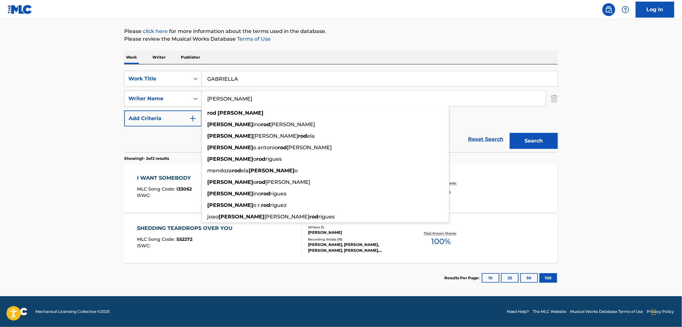
drag, startPoint x: 249, startPoint y: 101, endPoint x: 188, endPoint y: 102, distance: 60.9
click at [188, 102] on div "SearchWithCriteriac3587c7d-2190-4e64-b969-dee614edd1e6 Writer Name [PERSON_NAME…" at bounding box center [341, 99] width 434 height 16
paste input "[GEOGRAPHIC_DATA] 1972"
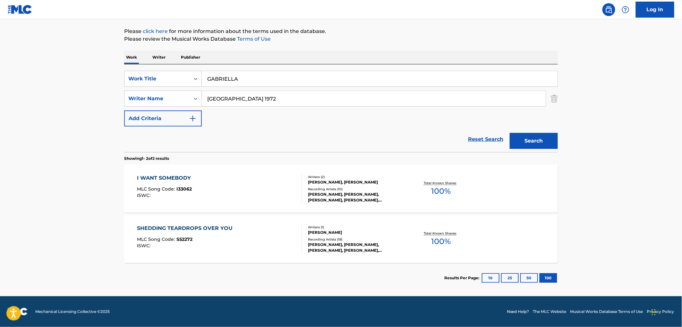
type input "[GEOGRAPHIC_DATA] 1972"
drag, startPoint x: 242, startPoint y: 82, endPoint x: 204, endPoint y: 81, distance: 38.5
click at [204, 81] on input "GABRIELLA" at bounding box center [380, 78] width 356 height 15
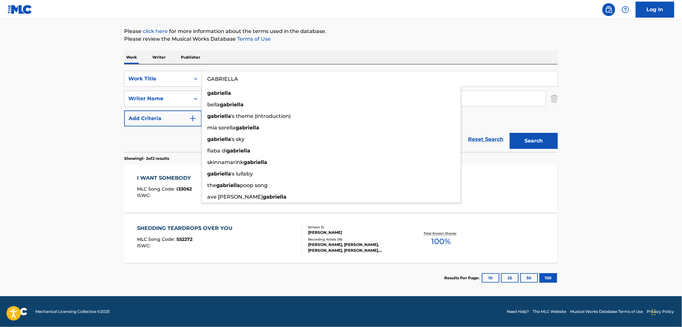
paste input "[GEOGRAPHIC_DATA] 1972"
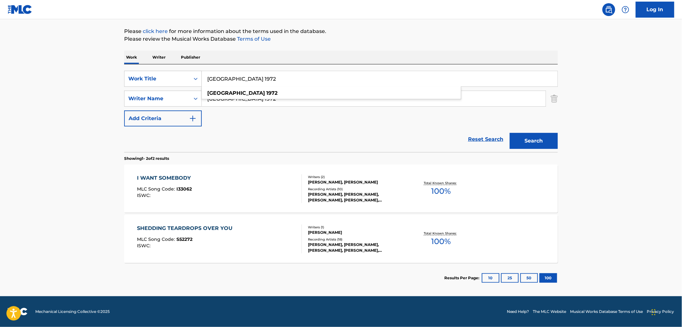
type input "[GEOGRAPHIC_DATA] 1972"
click at [530, 138] on button "Search" at bounding box center [534, 141] width 48 height 16
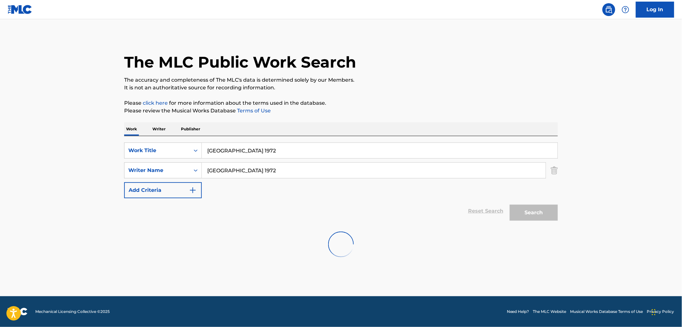
scroll to position [0, 0]
